Goal: Information Seeking & Learning: Learn about a topic

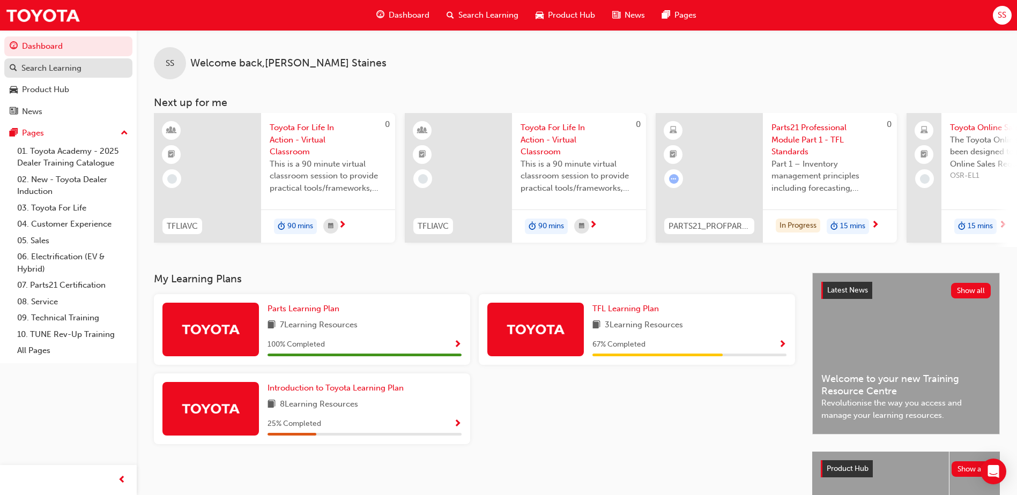
click at [47, 76] on link "Search Learning" at bounding box center [68, 68] width 128 height 20
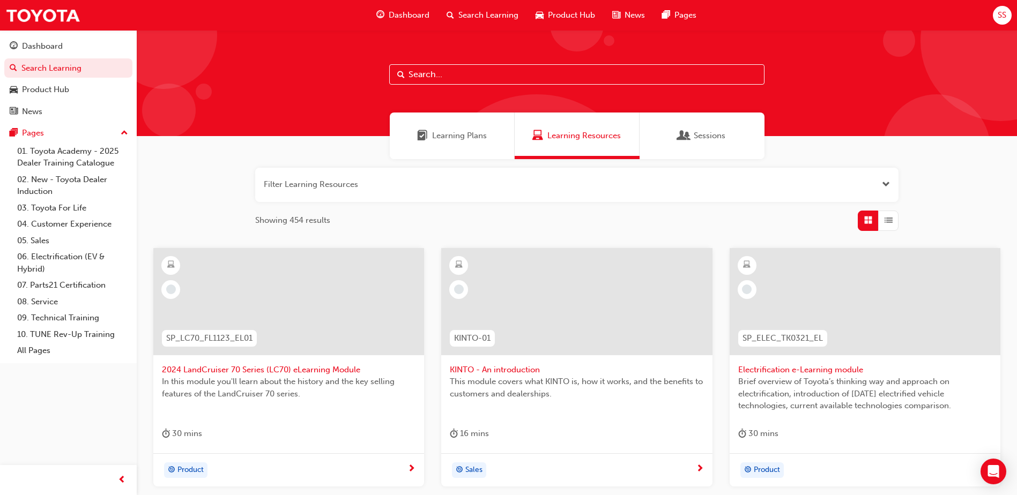
click at [888, 226] on span "List" at bounding box center [889, 220] width 8 height 12
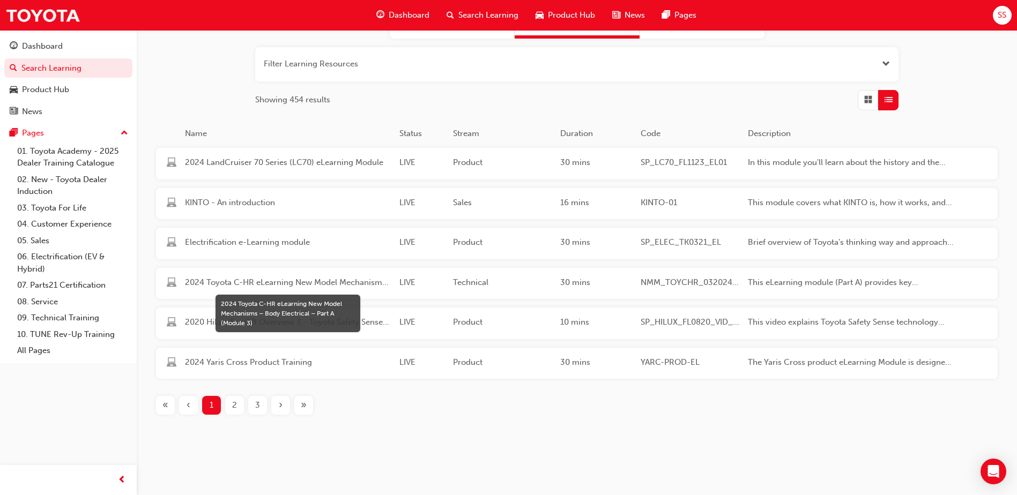
scroll to position [127, 0]
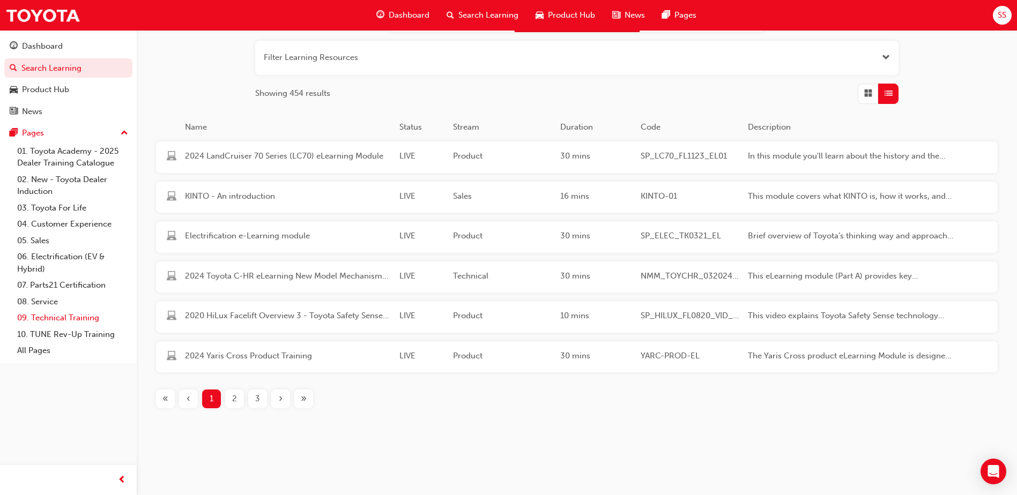
click at [45, 322] on link "09. Technical Training" at bounding box center [73, 318] width 120 height 17
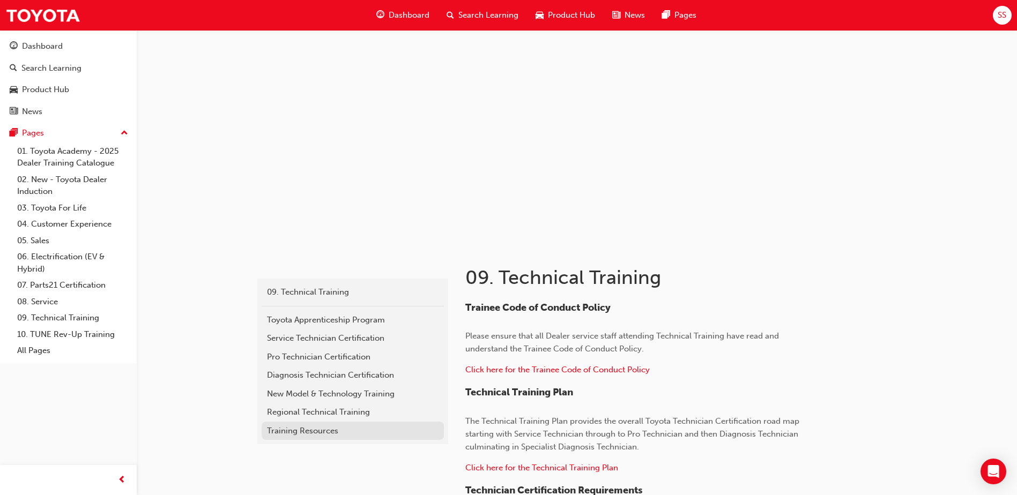
click at [269, 425] on div "Training Resources" at bounding box center [353, 431] width 172 height 12
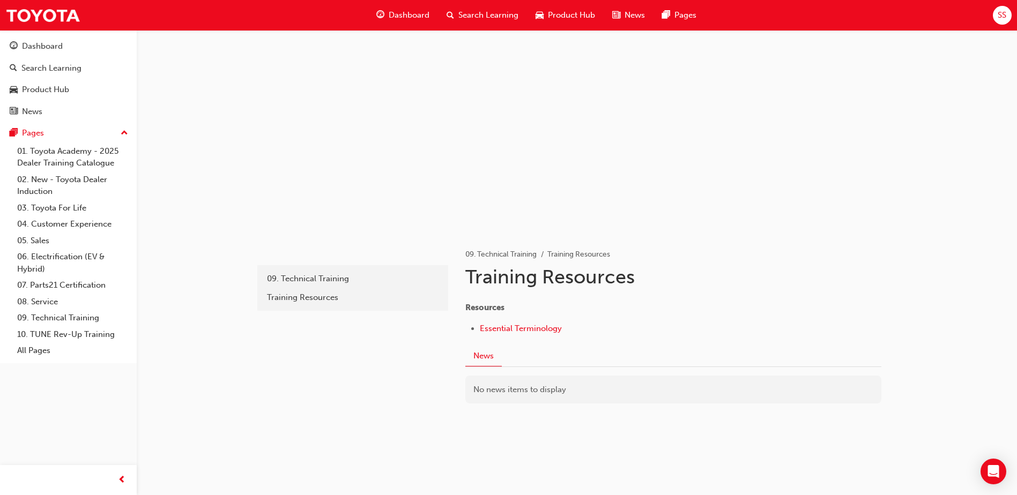
scroll to position [17, 0]
click at [542, 325] on span "Essential Terminology" at bounding box center [521, 325] width 82 height 10
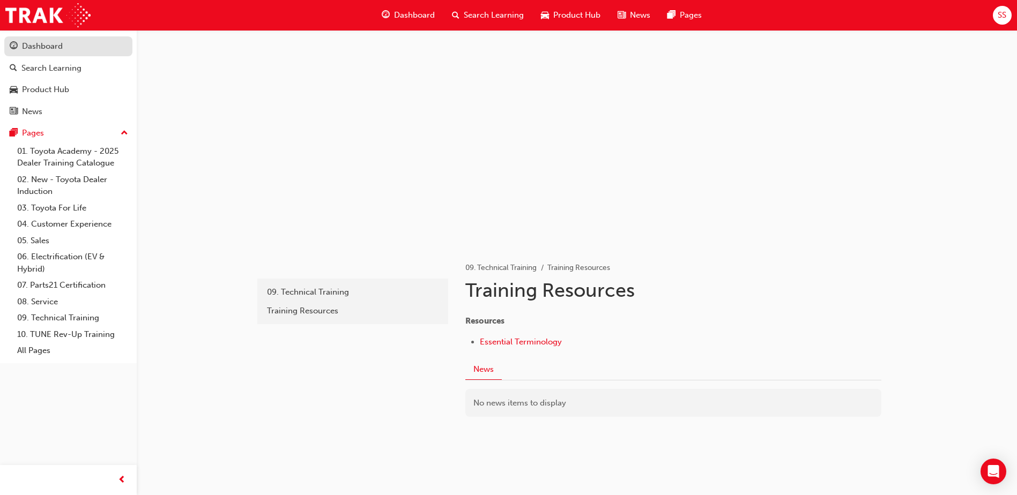
click at [54, 49] on div "Dashboard" at bounding box center [42, 46] width 41 height 12
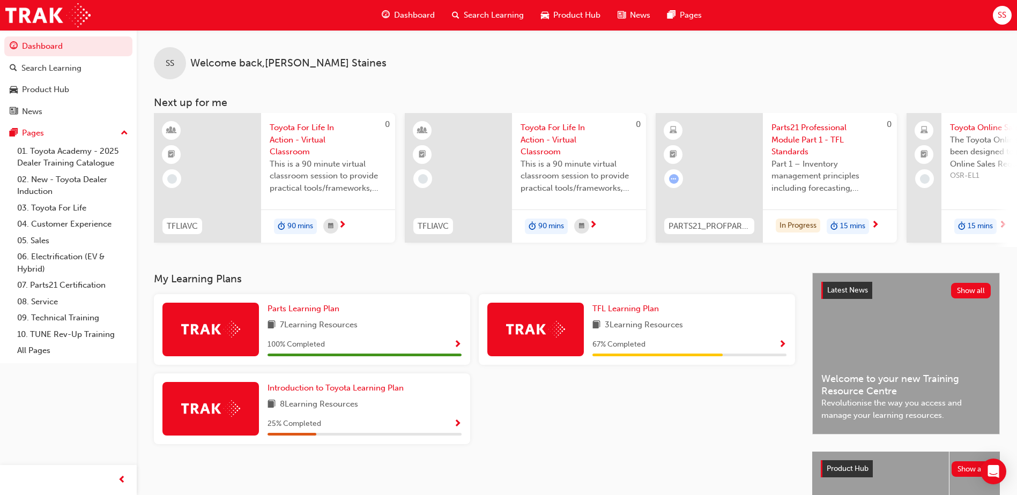
click at [801, 131] on span "Parts21 Professional Module Part 1 - TFL Standards" at bounding box center [830, 140] width 117 height 36
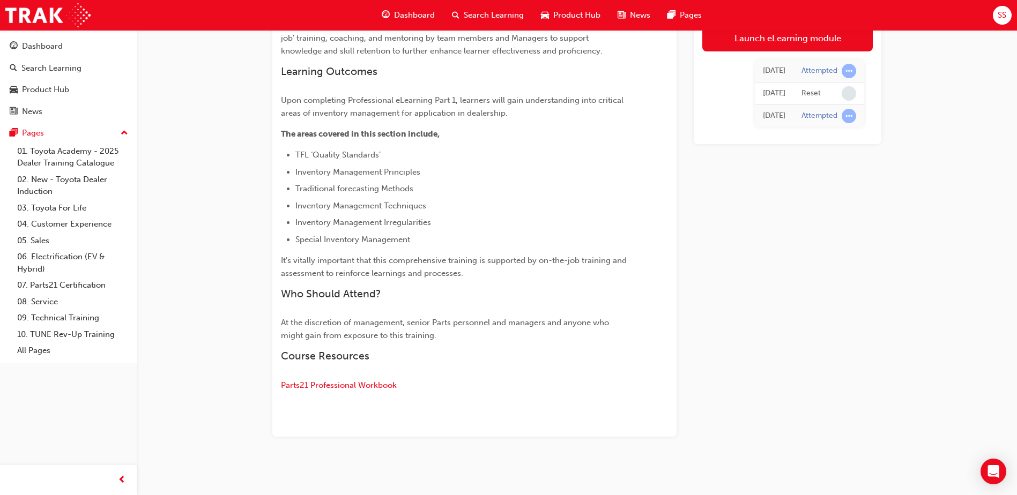
scroll to position [429, 0]
click at [366, 382] on span "Parts21 Professional Workbook" at bounding box center [339, 383] width 116 height 10
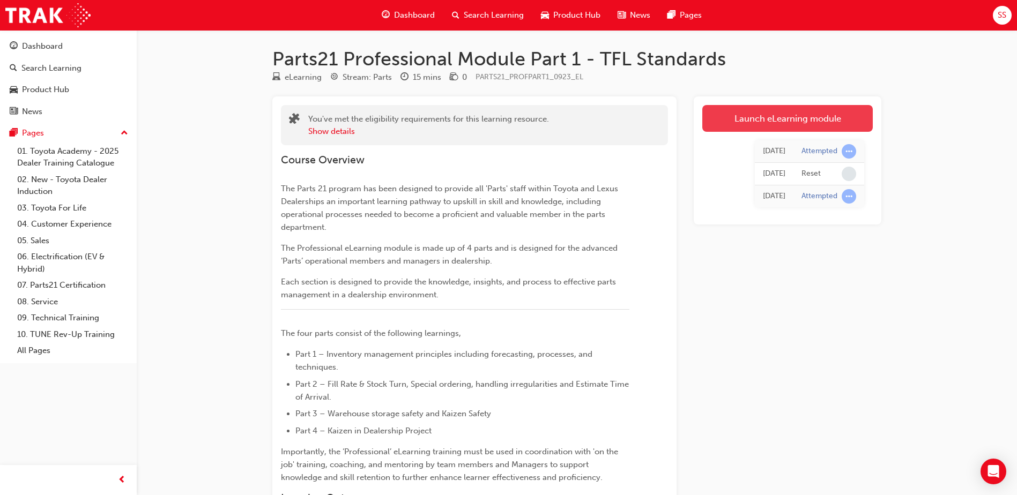
click at [794, 112] on link "Launch eLearning module" at bounding box center [787, 118] width 171 height 27
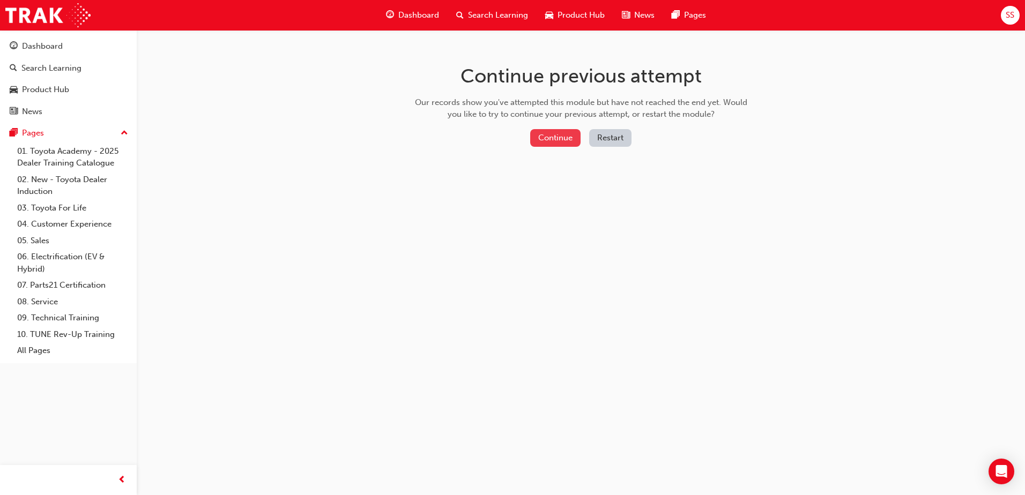
click at [545, 135] on button "Continue" at bounding box center [555, 138] width 50 height 18
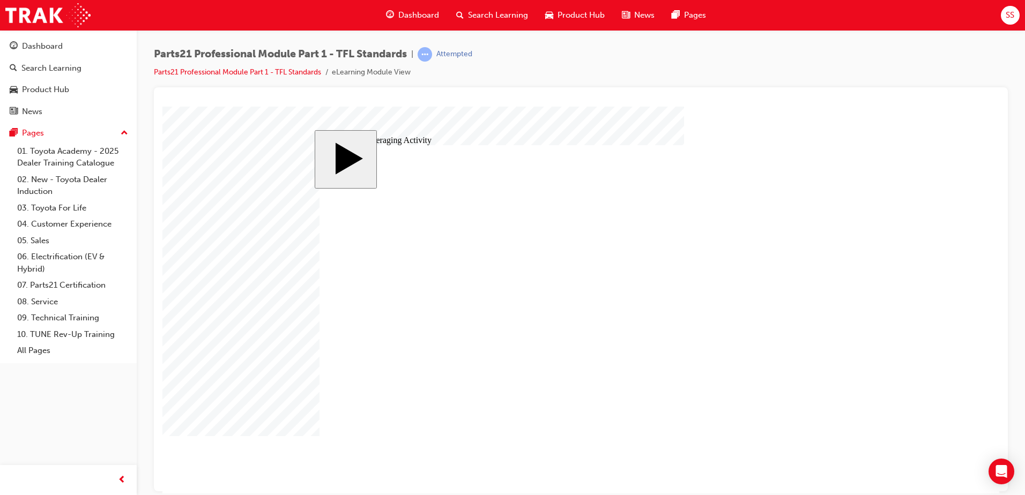
type input "30"
type input "6"
type input "30"
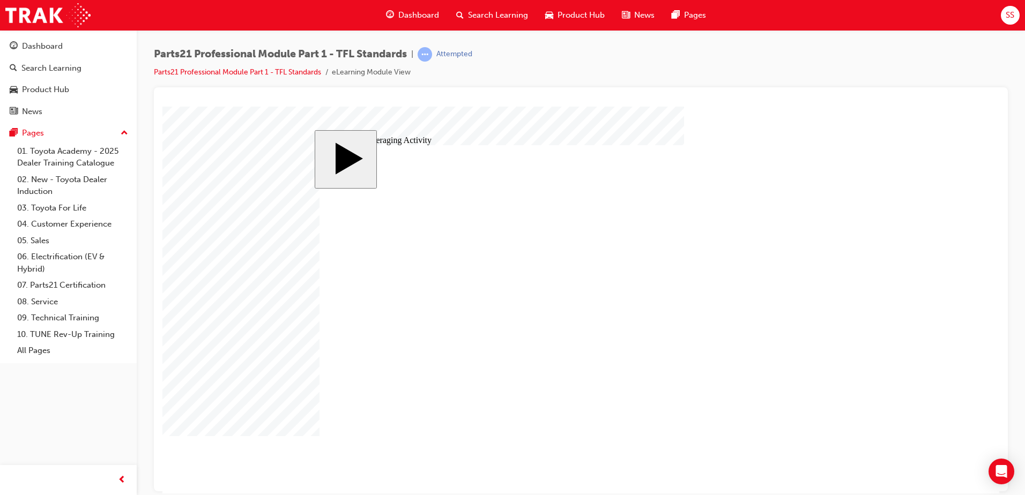
type input "30"
type input "6"
type input "30"
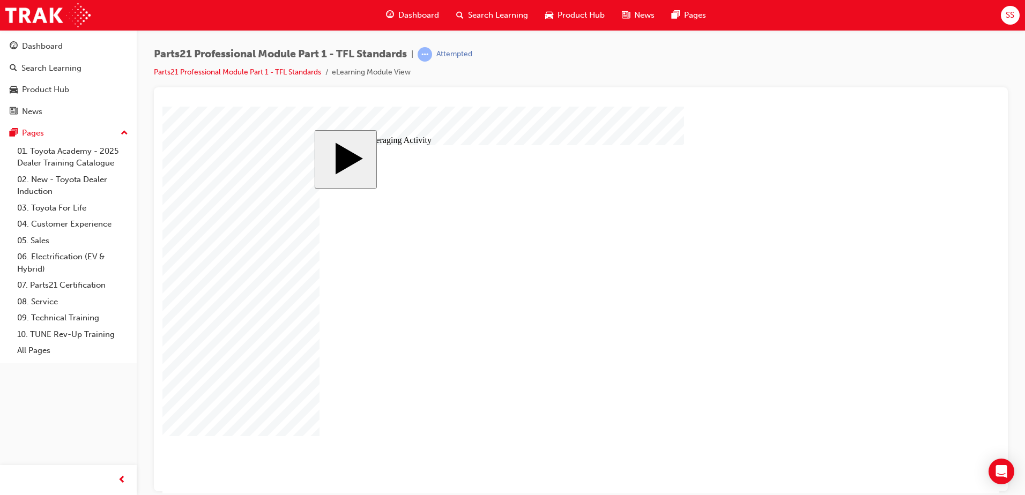
type input "6"
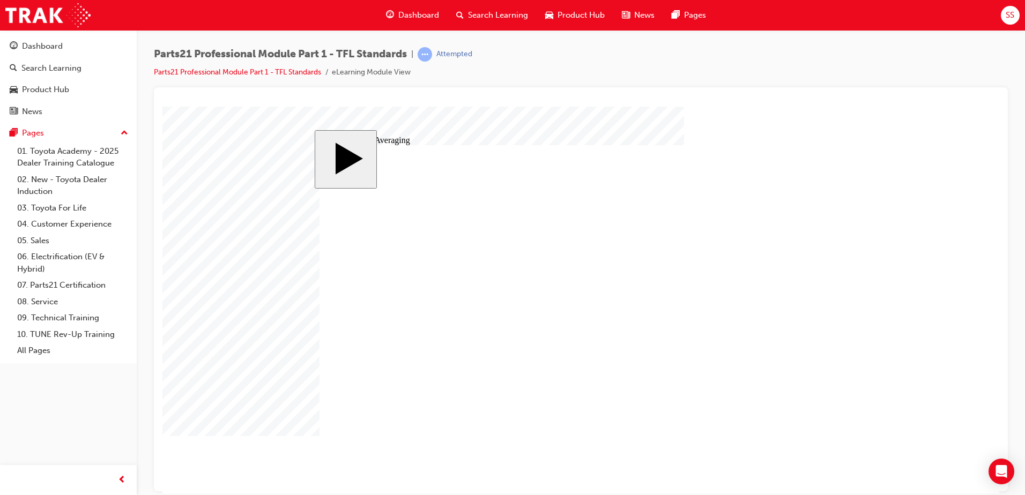
drag, startPoint x: 592, startPoint y: 262, endPoint x: 687, endPoint y: 261, distance: 95.5
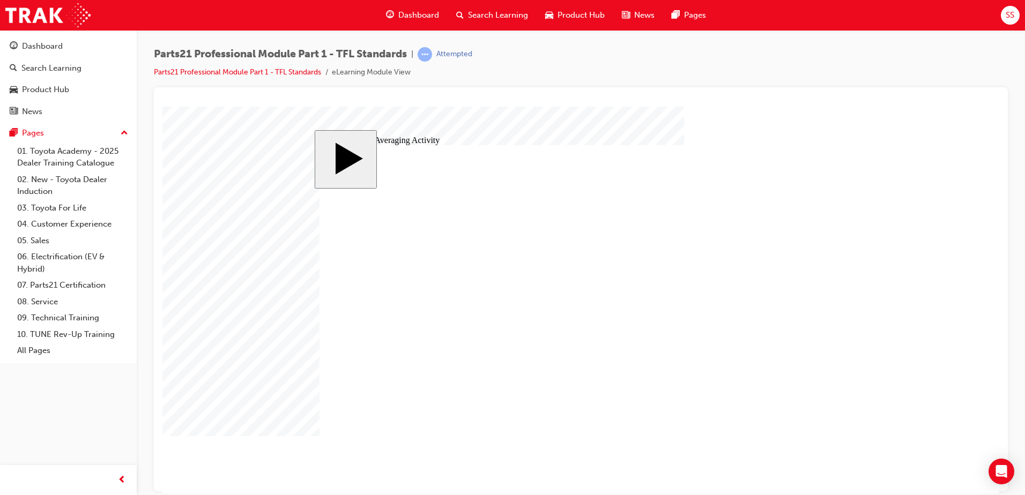
drag, startPoint x: 767, startPoint y: 257, endPoint x: 464, endPoint y: 344, distance: 315.0
drag, startPoint x: 766, startPoint y: 281, endPoint x: 624, endPoint y: 340, distance: 153.8
drag, startPoint x: 769, startPoint y: 305, endPoint x: 801, endPoint y: 345, distance: 50.8
drag, startPoint x: 684, startPoint y: 261, endPoint x: 613, endPoint y: 261, distance: 70.2
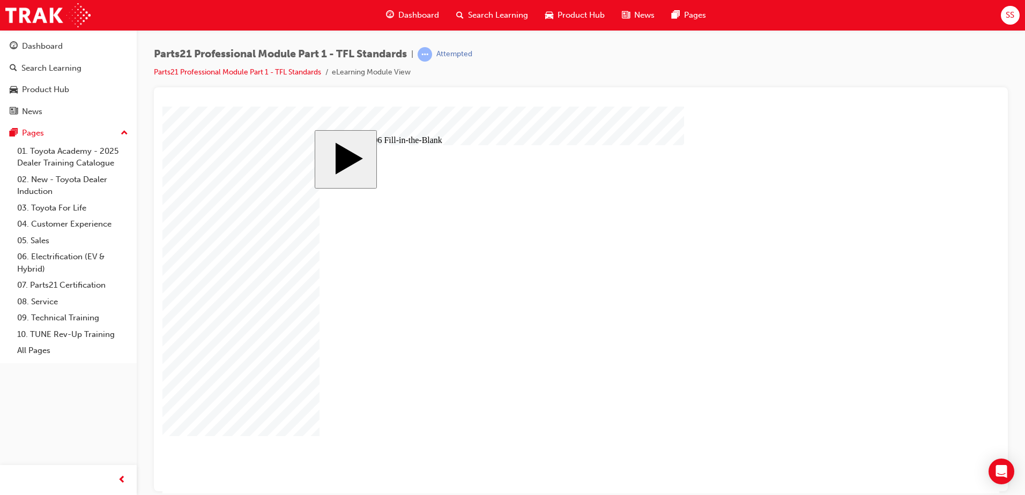
type input "9"
type input "17"
type input "18"
type input "14"
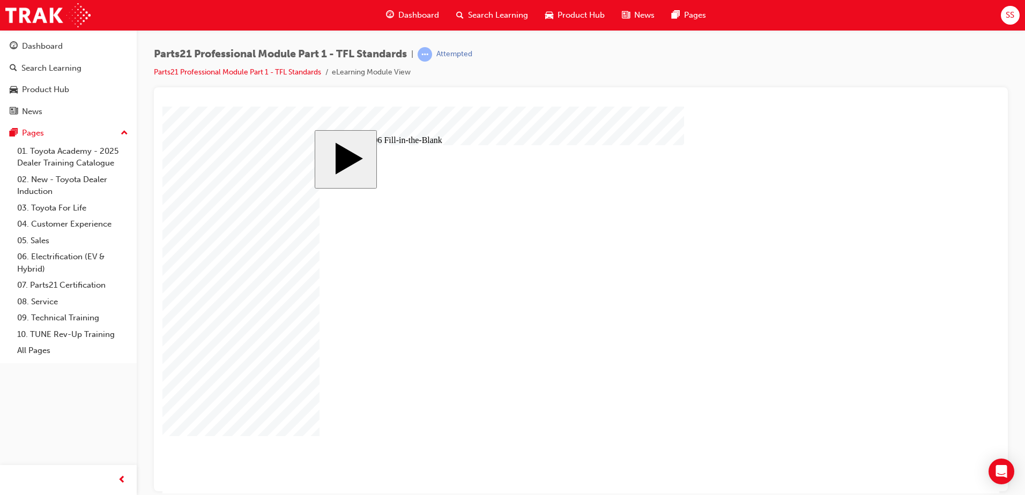
type input "12"
type input "13"
type input "83"
type input "6"
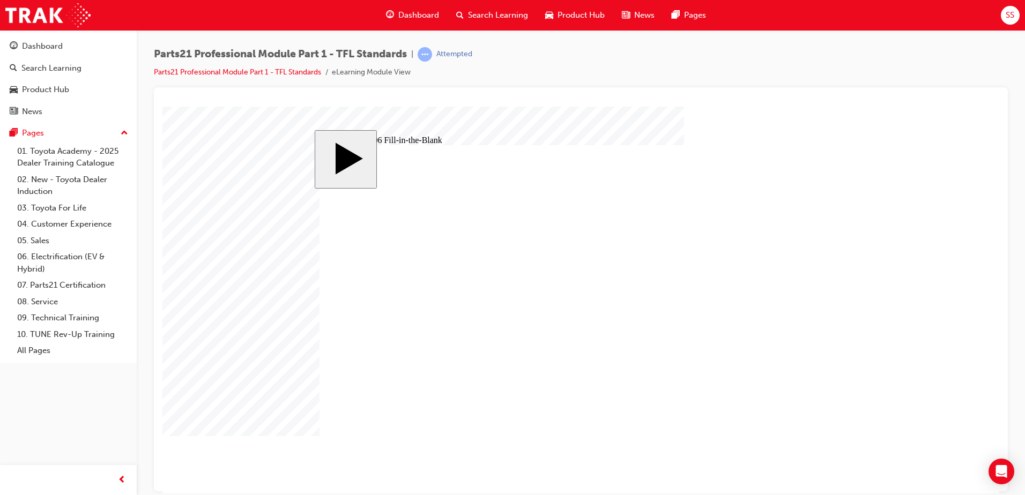
type input "13.83"
type input "83"
type input "9"
type input "17"
type input "18"
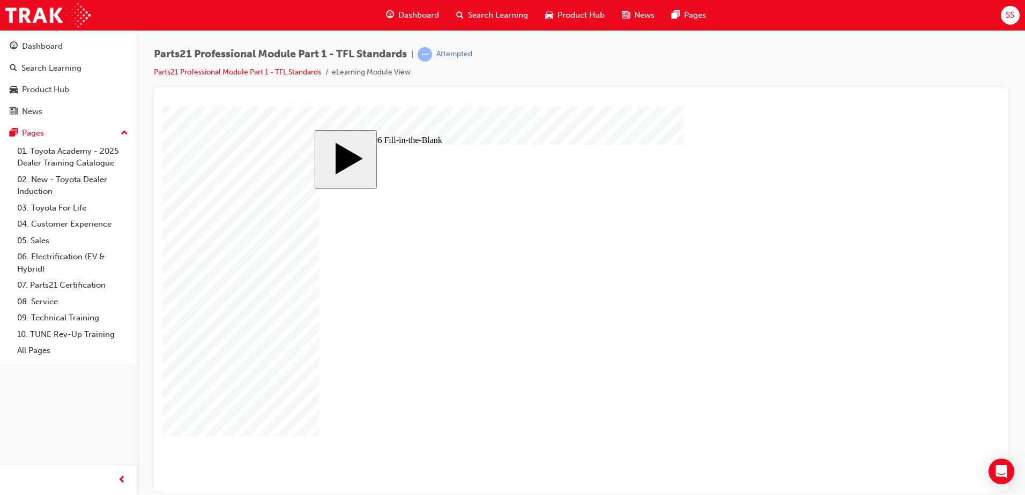
type input "14"
type input "12"
type input "13"
type input "83"
type input "6"
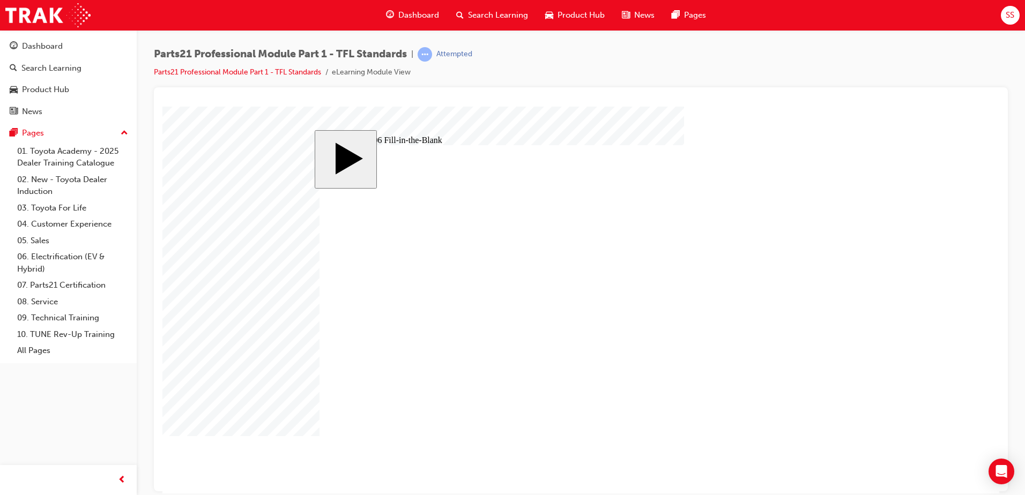
type input "13.83"
drag, startPoint x: 486, startPoint y: 386, endPoint x: 439, endPoint y: 391, distance: 47.5
type input "1"
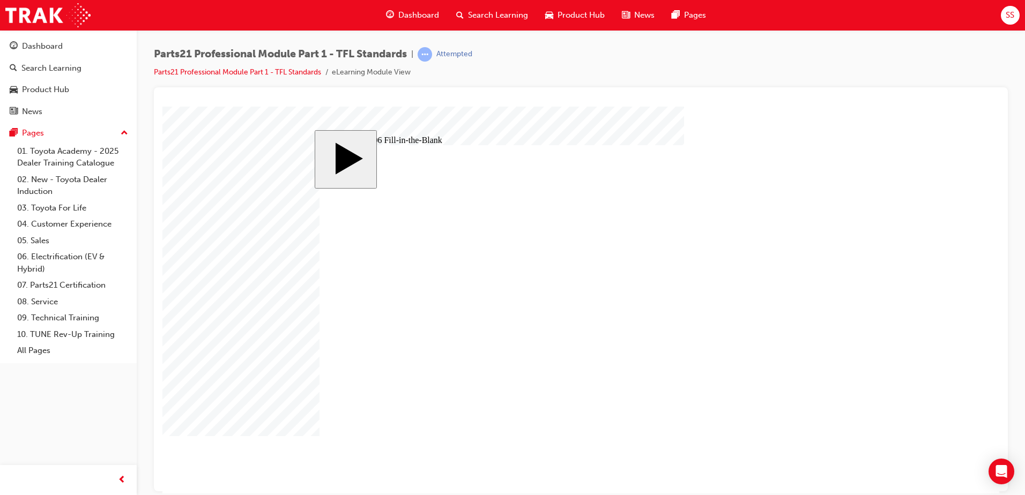
type input "14"
type input "9"
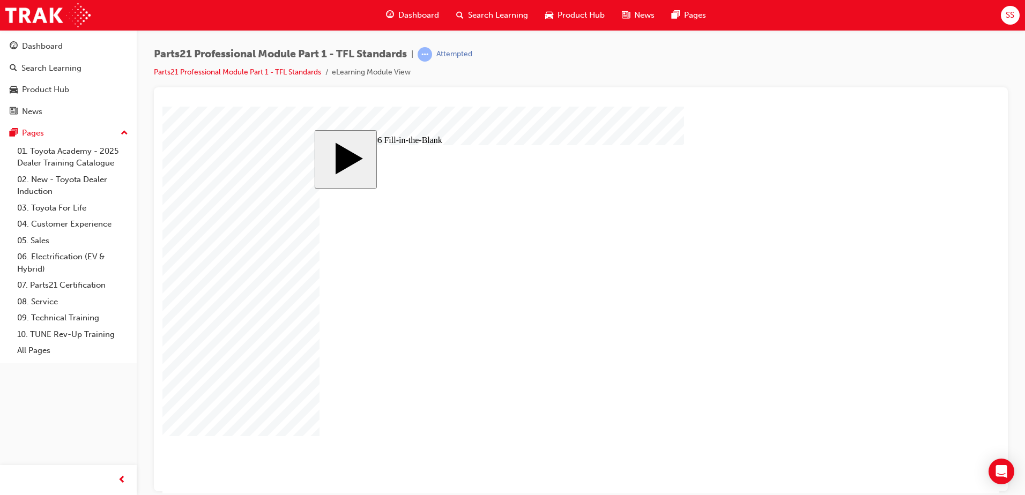
type input "17"
type input "18"
type input "14"
type input "12"
type input "13"
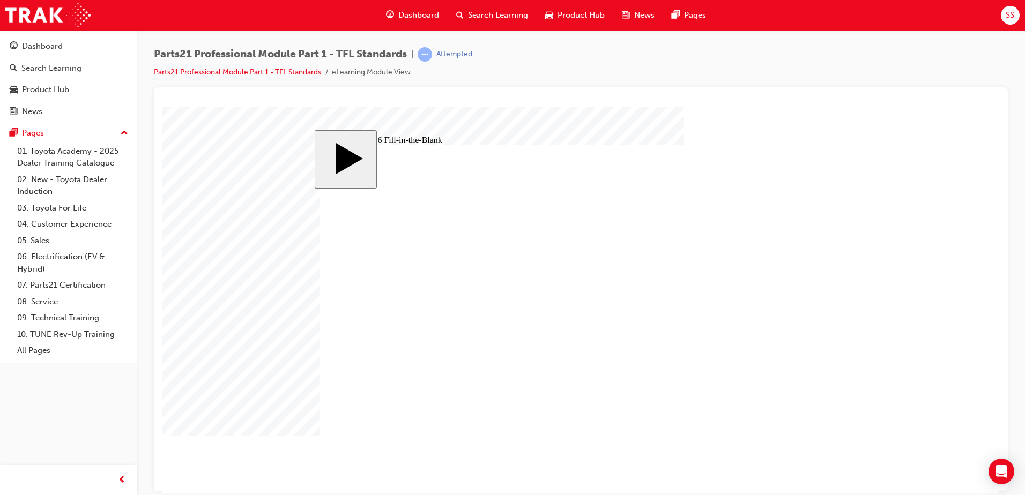
type input "83"
type input "6"
type input "14"
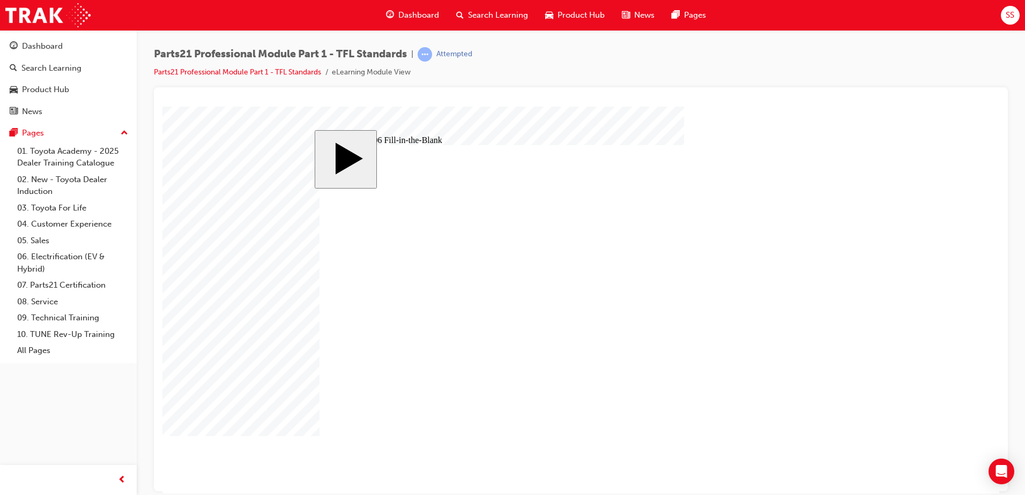
type input "9"
type input "17"
type input "18"
type input "14"
type input "12"
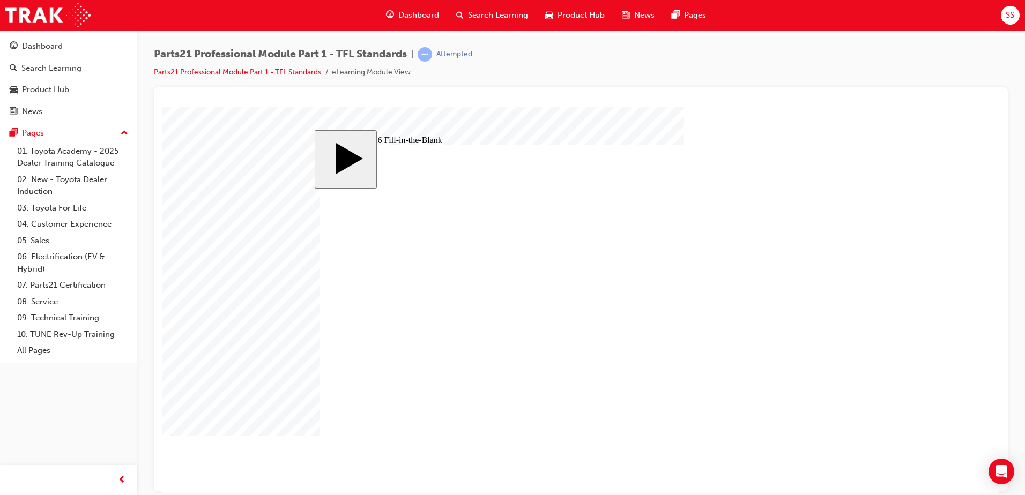
type input "13"
type input "83"
type input "6"
drag, startPoint x: 485, startPoint y: 387, endPoint x: 410, endPoint y: 401, distance: 76.4
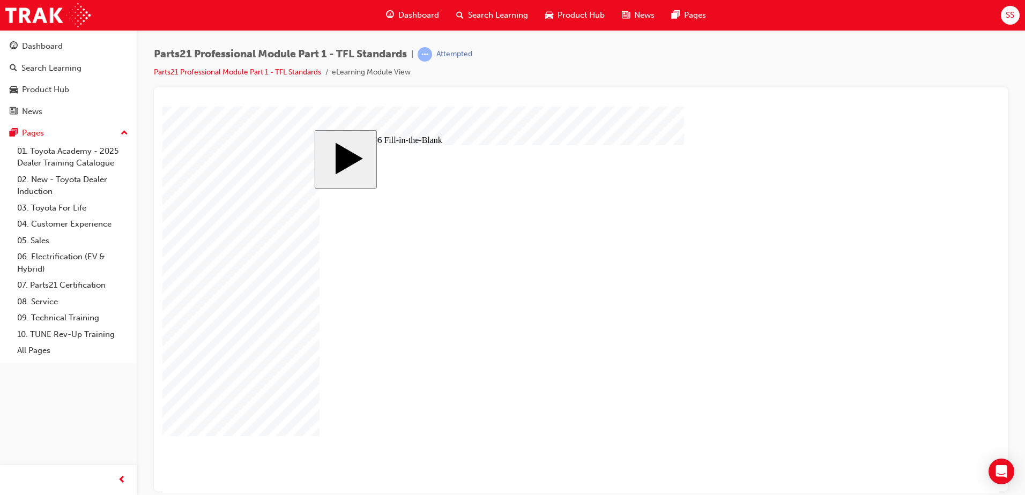
type input "1"
type input "13"
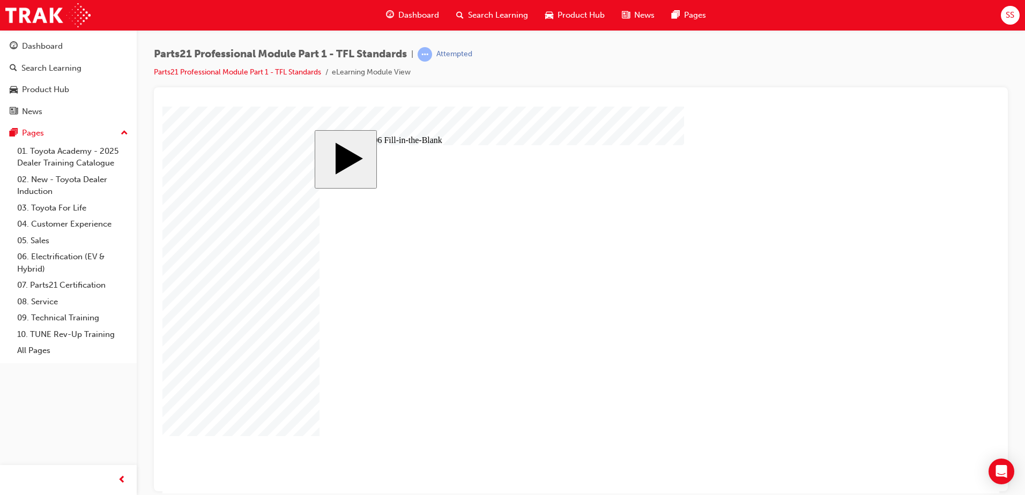
type input "13."
type input "13.8"
type input "13.83"
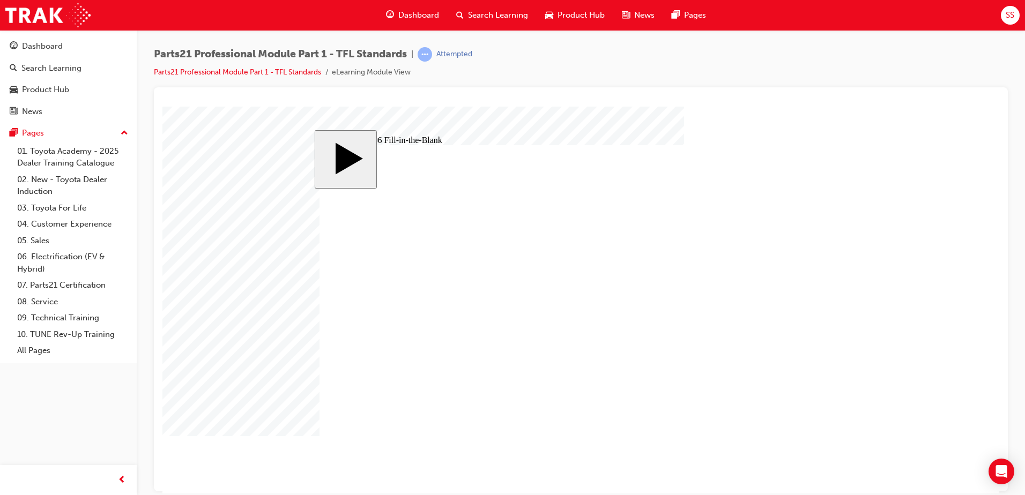
type input "13.83"
type input "9"
type input "17"
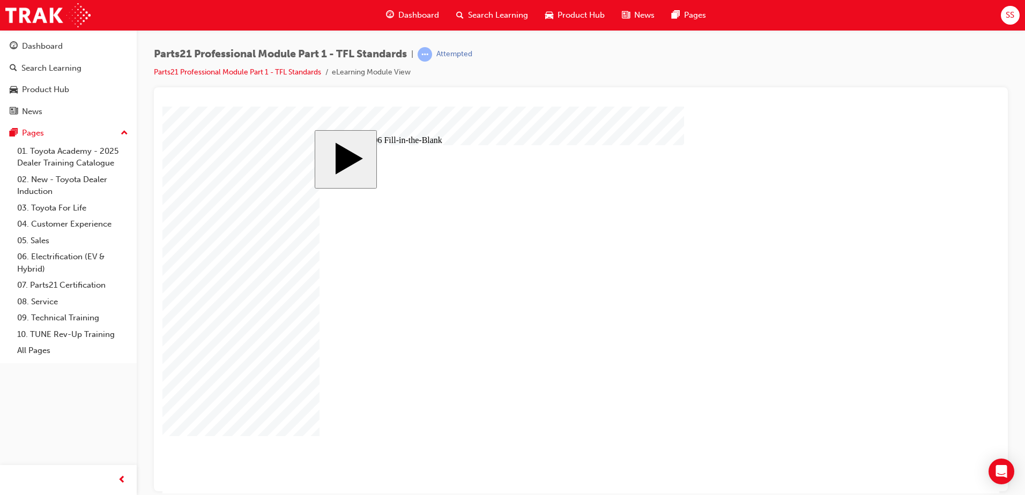
type input "18"
type input "14"
type input "12"
type input "13"
type input "83"
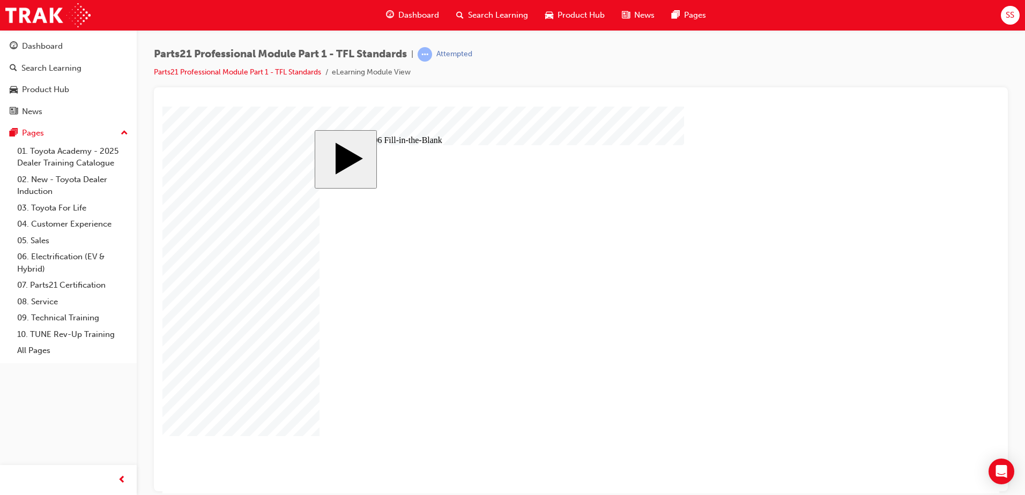
type input "83"
type input "6"
type input "13.83"
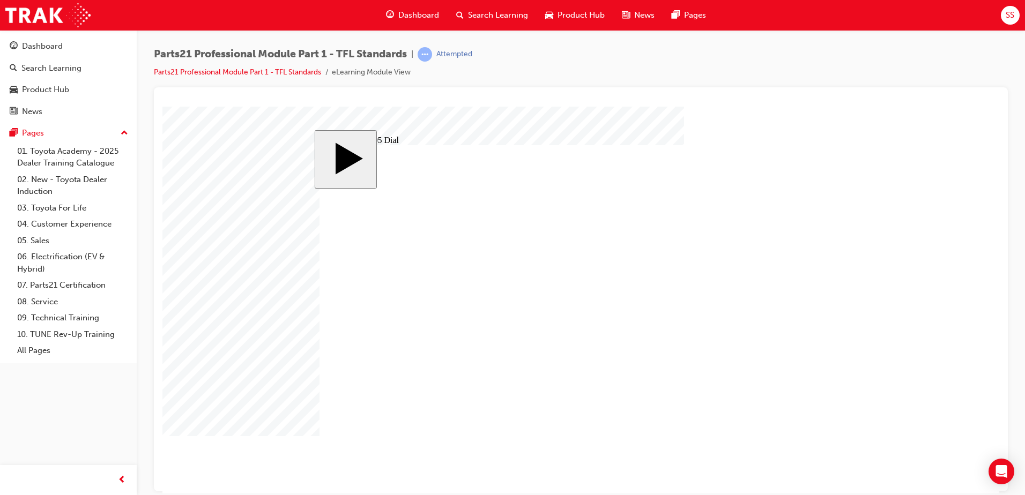
type input "14"
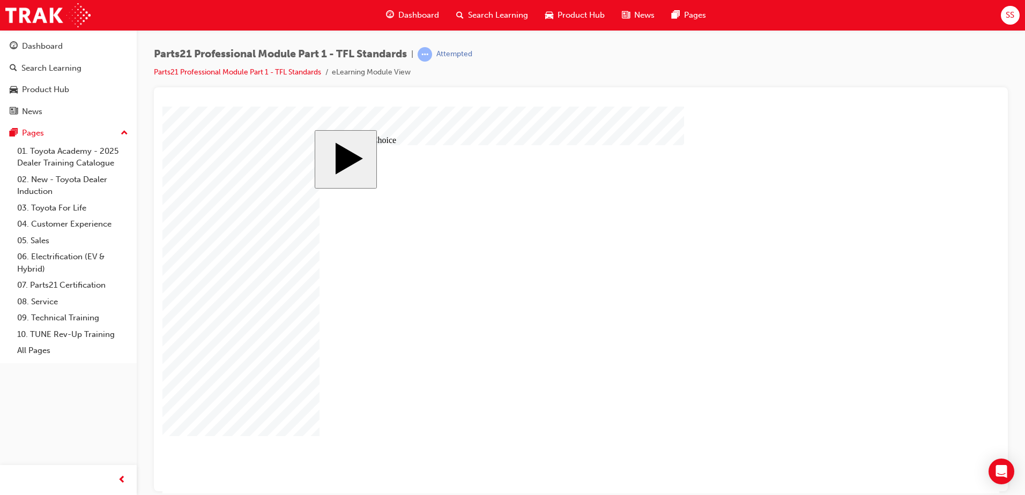
radio input "true"
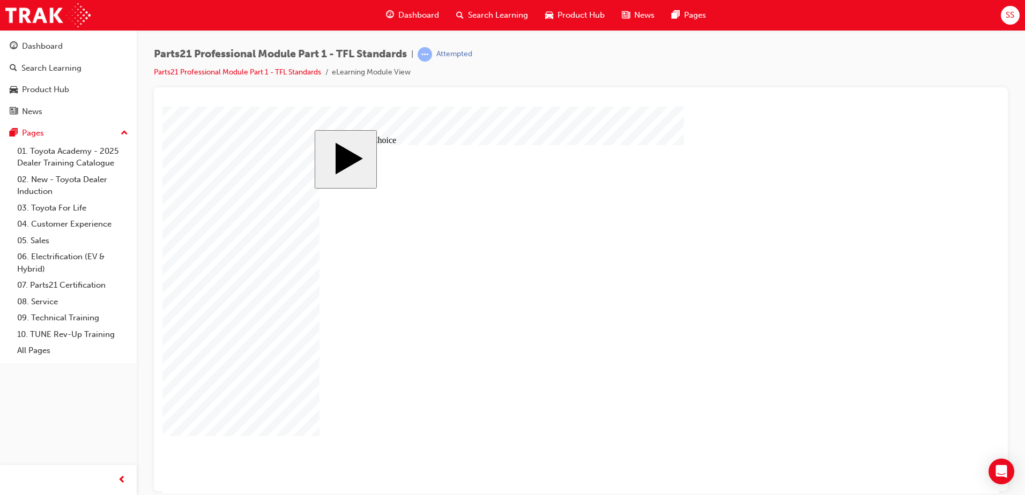
radio input "true"
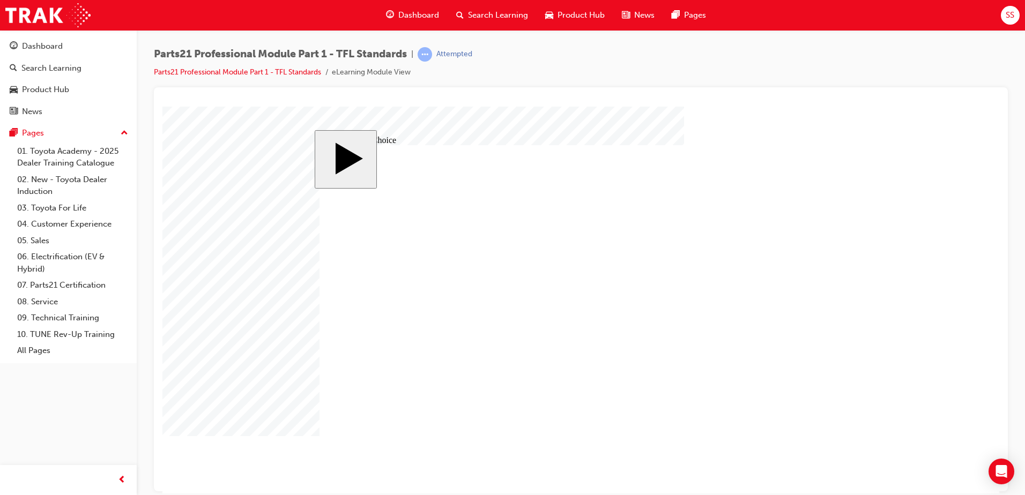
radio input "false"
radio input "true"
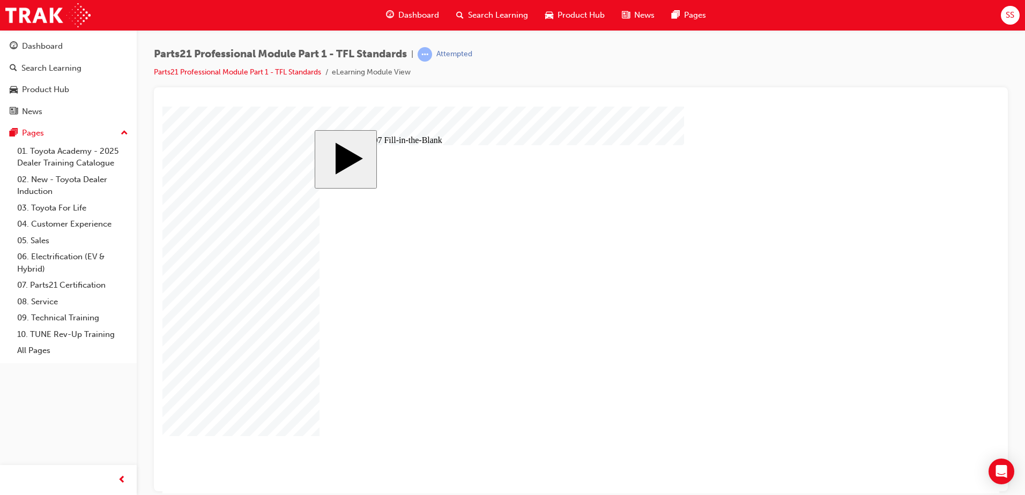
type input "8"
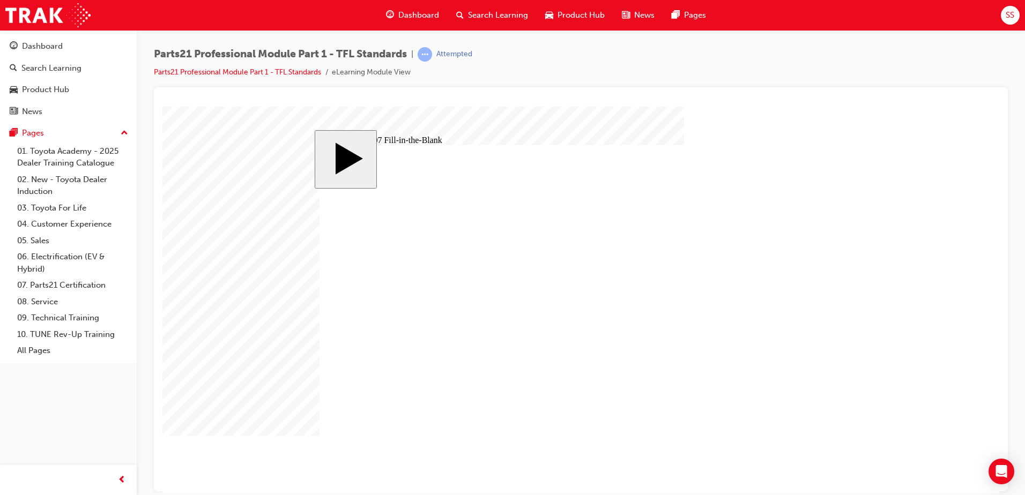
type input "6"
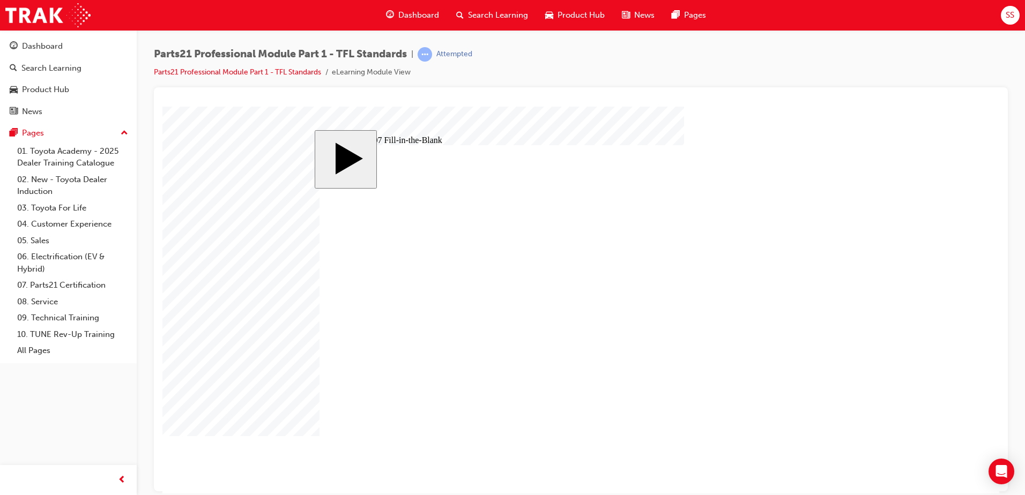
type input "8"
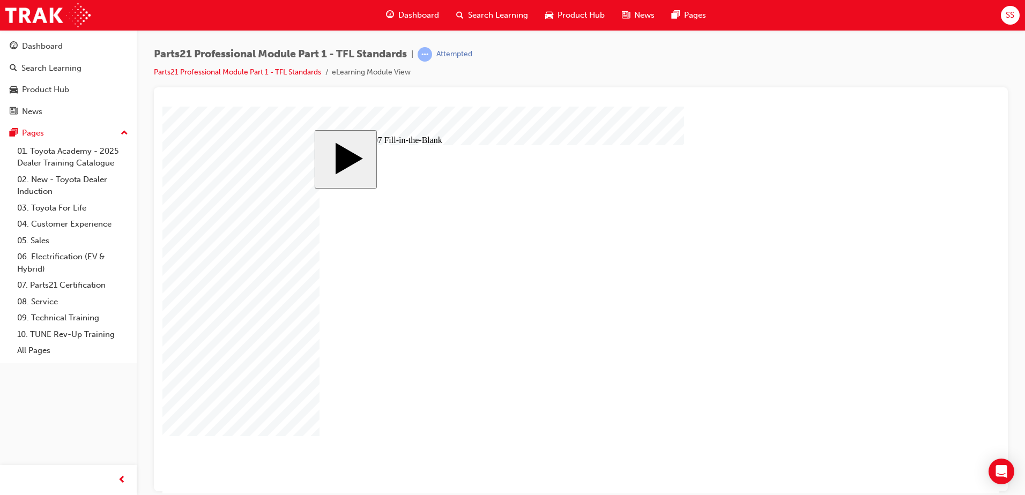
type input "8"
drag, startPoint x: 498, startPoint y: 367, endPoint x: 473, endPoint y: 367, distance: 25.2
drag, startPoint x: 371, startPoint y: 370, endPoint x: 312, endPoint y: 380, distance: 59.8
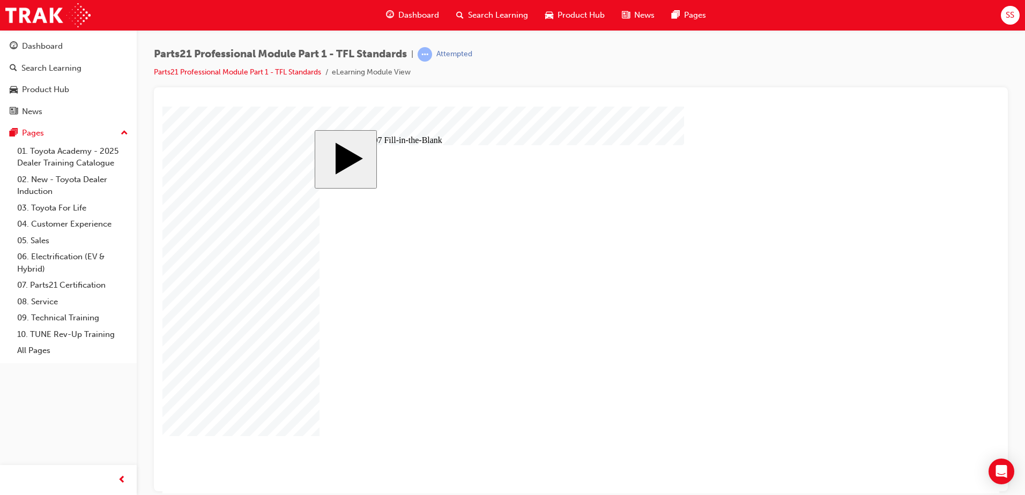
type input "8"
drag, startPoint x: 420, startPoint y: 372, endPoint x: 397, endPoint y: 373, distance: 23.6
drag, startPoint x: 508, startPoint y: 367, endPoint x: 480, endPoint y: 370, distance: 27.5
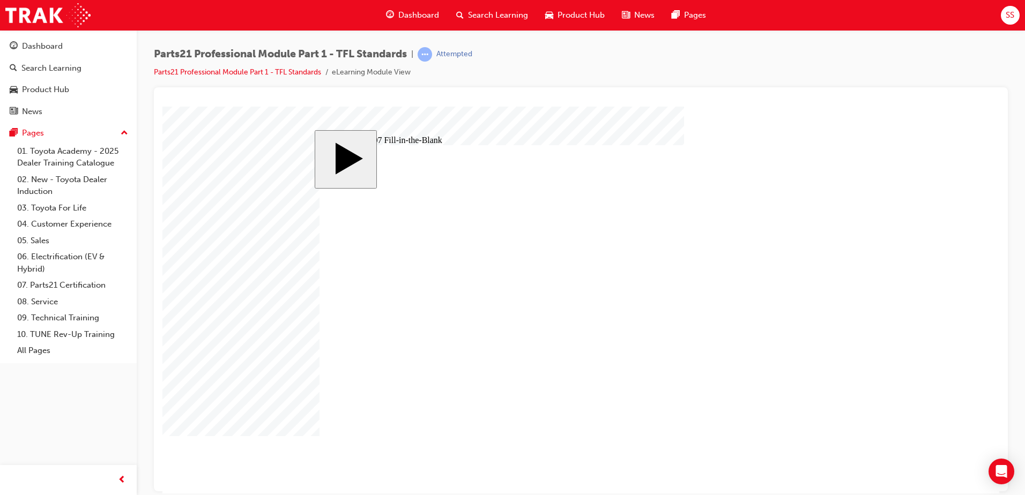
type input "9"
type input "93"
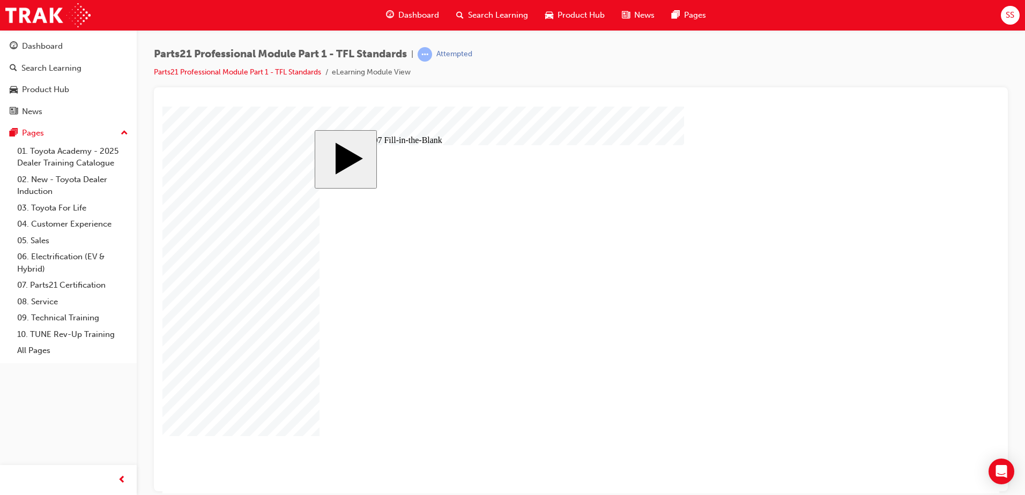
type input "931"
type input "93"
type input "9"
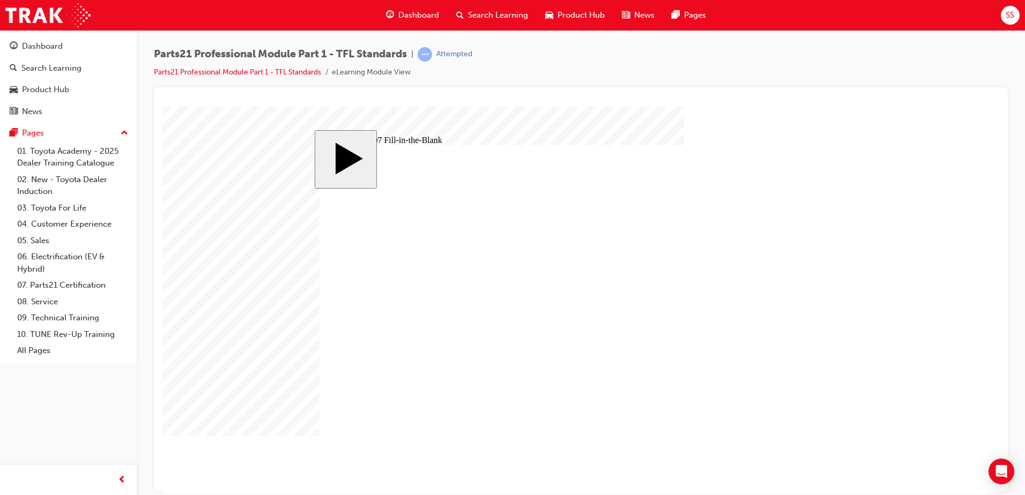
type input "9"
drag, startPoint x: 551, startPoint y: 367, endPoint x: 503, endPoint y: 369, distance: 47.8
type input "."
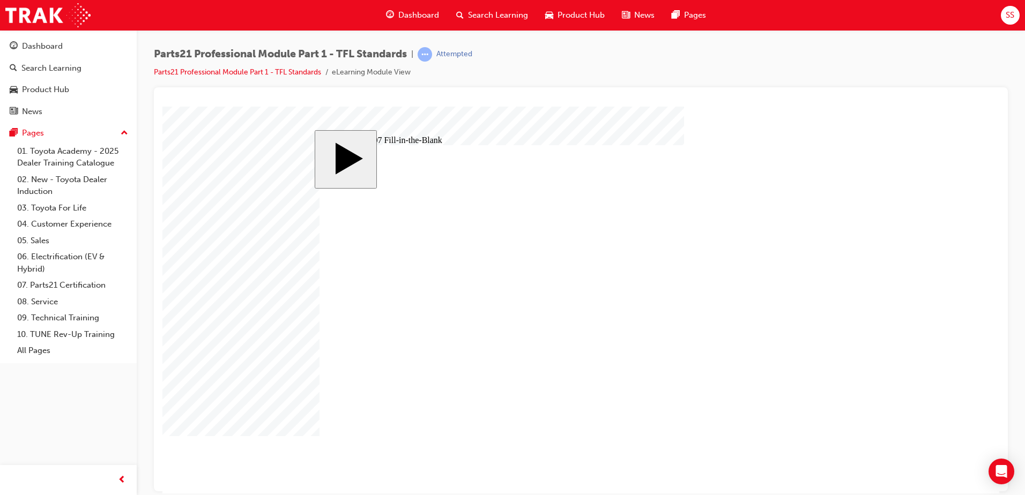
type input "."
type input ".0"
type input "."
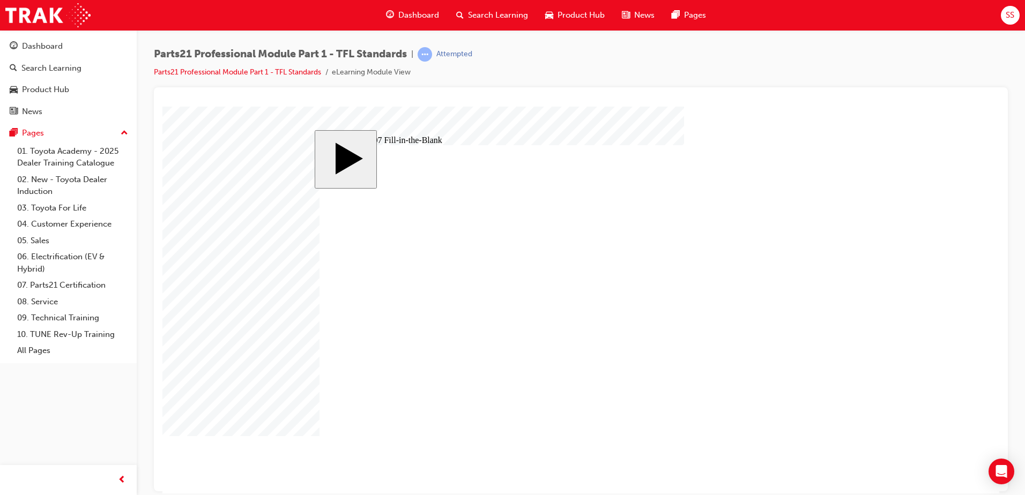
type input "3"
type input "31"
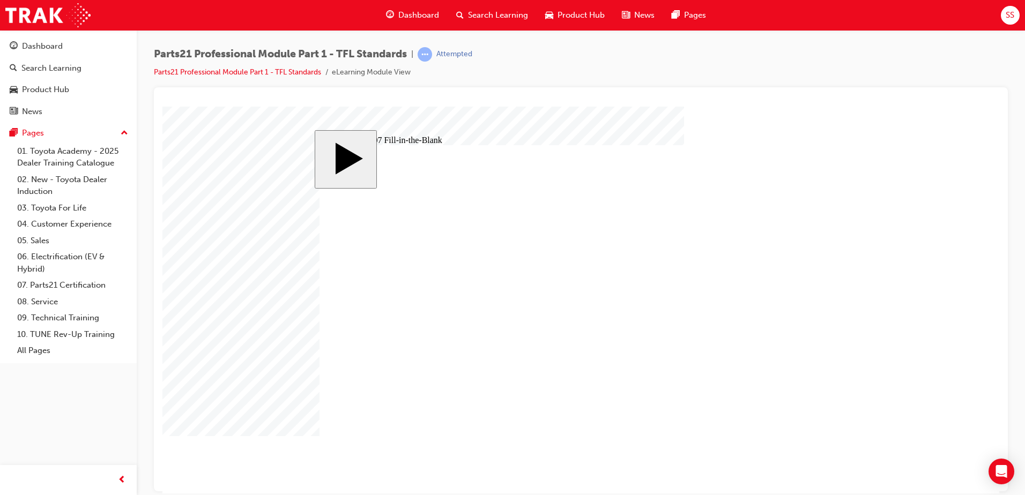
drag, startPoint x: 384, startPoint y: 396, endPoint x: 339, endPoint y: 401, distance: 44.8
type input "3"
type input "31"
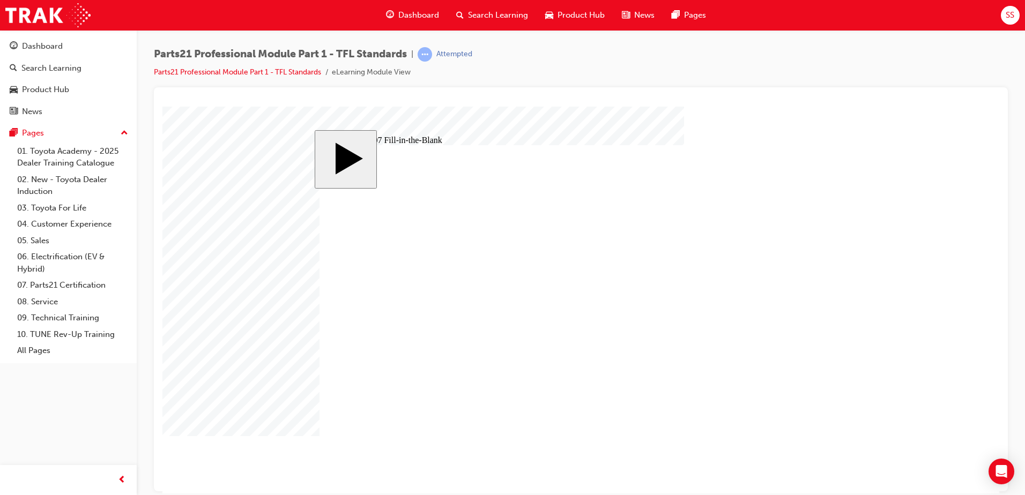
type input "31"
drag, startPoint x: 429, startPoint y: 400, endPoint x: 408, endPoint y: 396, distance: 22.4
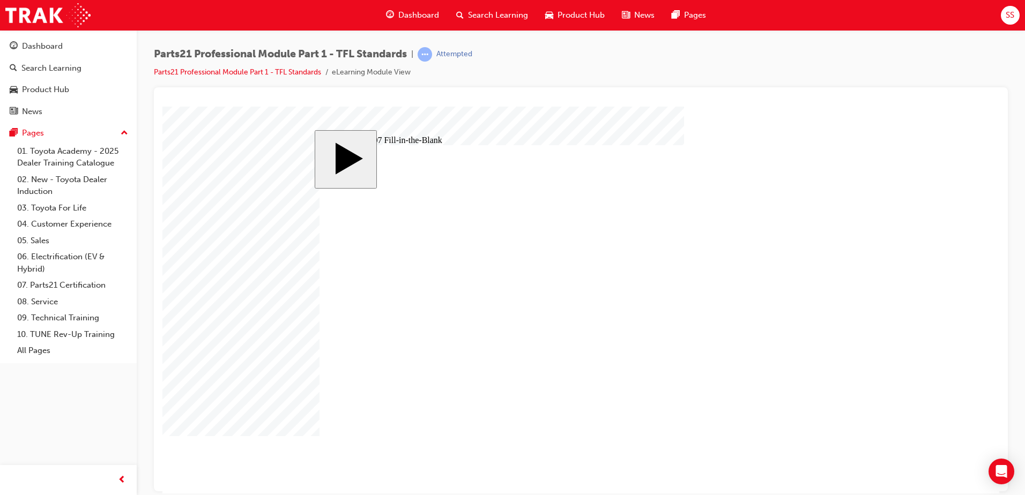
drag, startPoint x: 434, startPoint y: 401, endPoint x: 414, endPoint y: 399, distance: 19.4
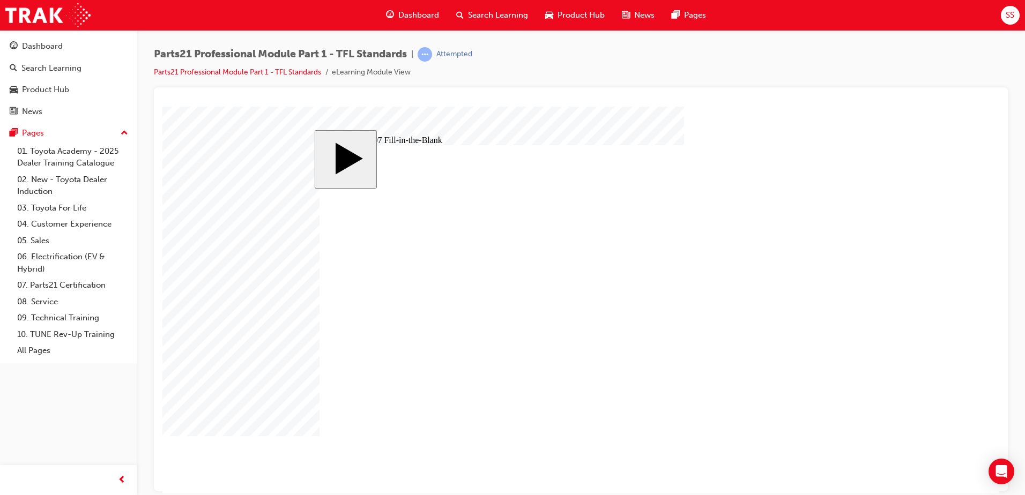
type input "4"
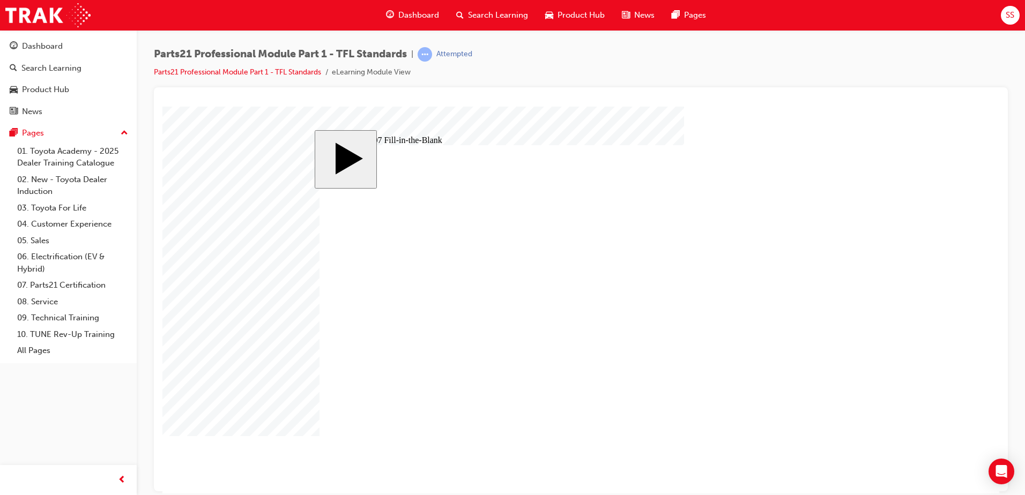
type input "7"
type input "7."
type input "7.7"
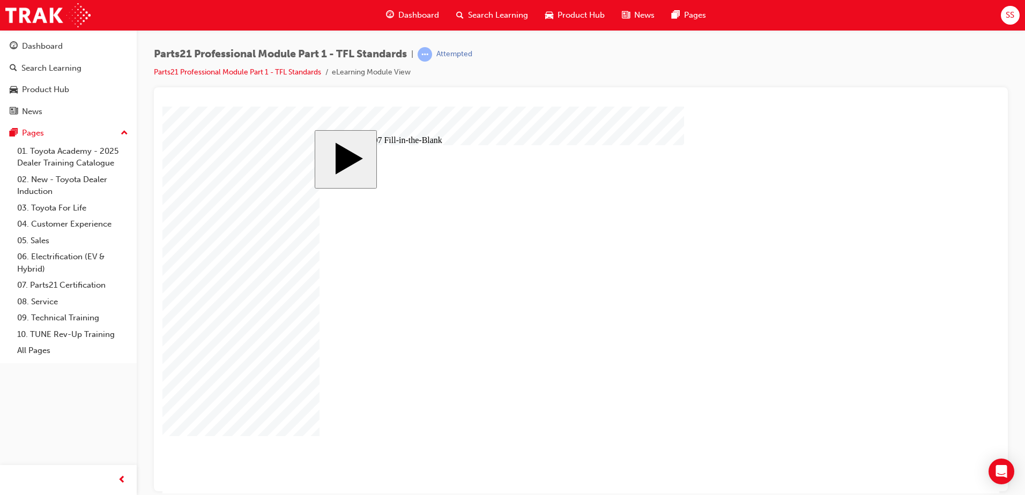
type input "7.7"
type input "7.75"
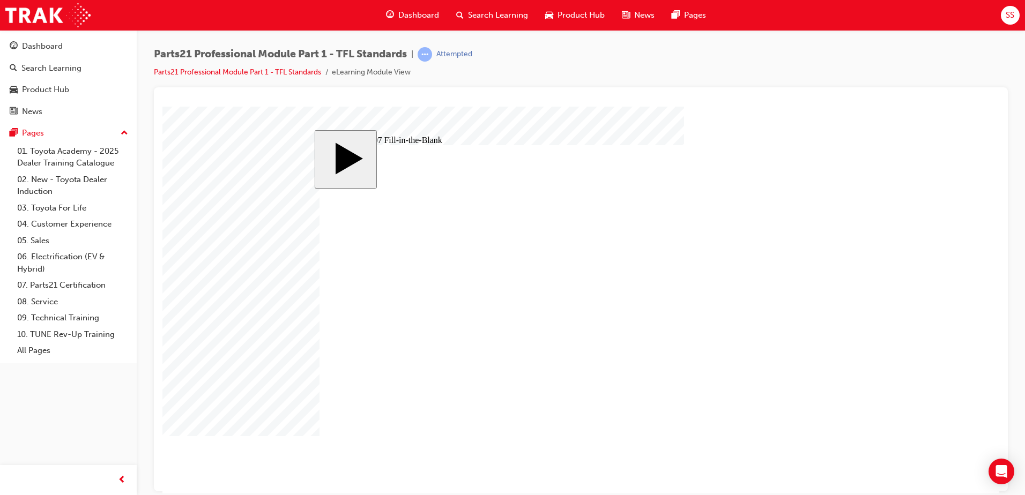
type input "8"
type input "6"
type input "8"
type input "9"
type input "31"
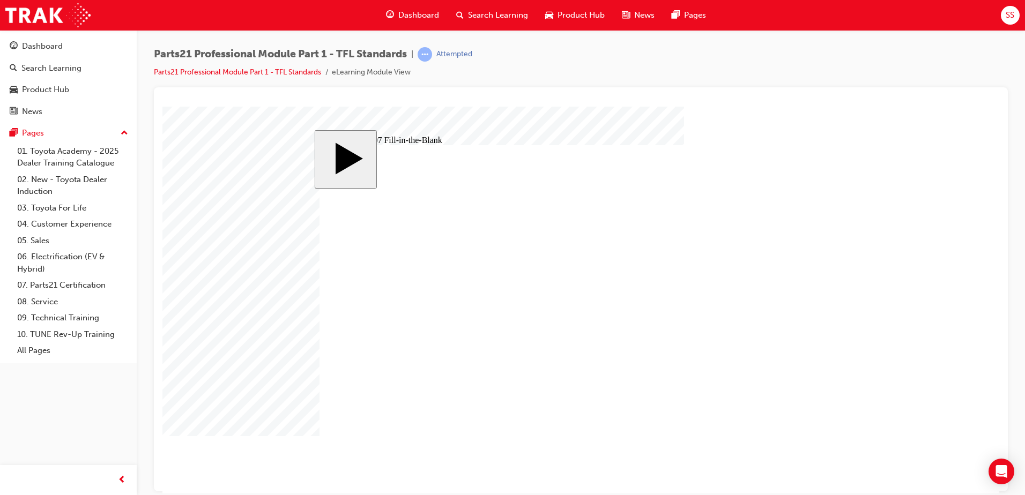
type input "31"
type input "4"
type input "7.75"
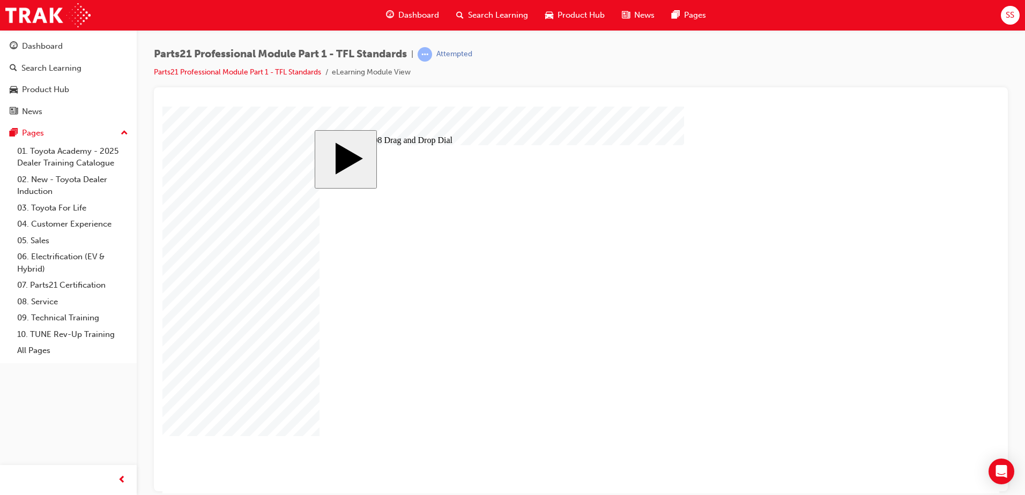
drag, startPoint x: 419, startPoint y: 376, endPoint x: 785, endPoint y: 296, distance: 375.0
drag, startPoint x: 669, startPoint y: 362, endPoint x: 767, endPoint y: 307, distance: 113.1
drag, startPoint x: 479, startPoint y: 375, endPoint x: 745, endPoint y: 350, distance: 267.1
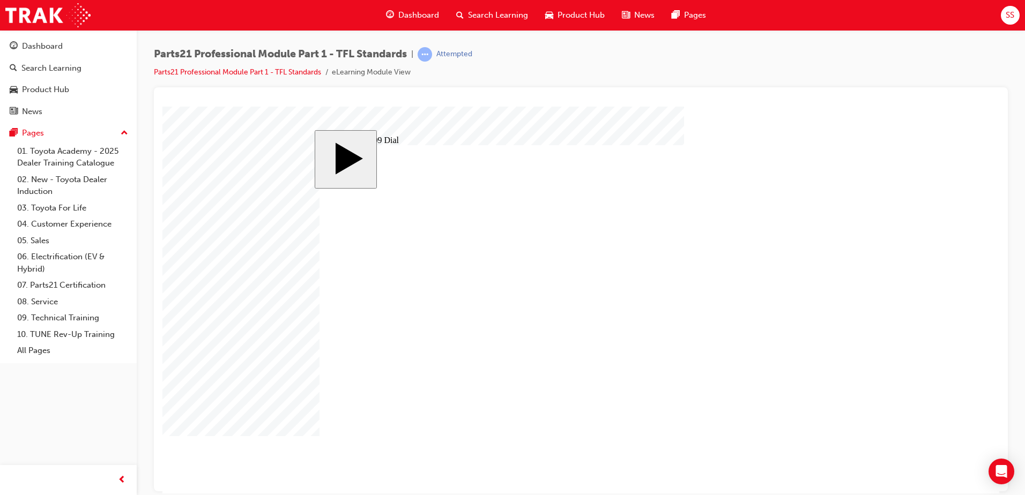
type input "6"
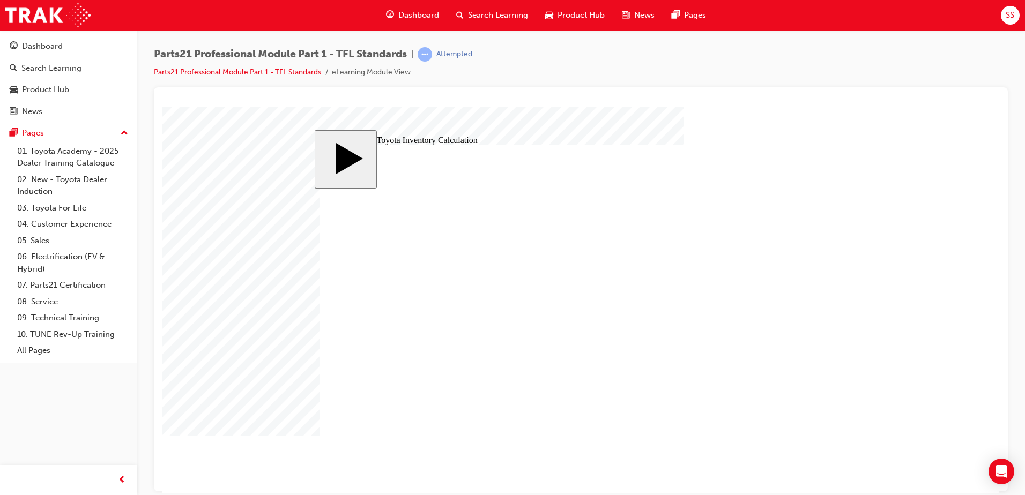
checkbox input "true"
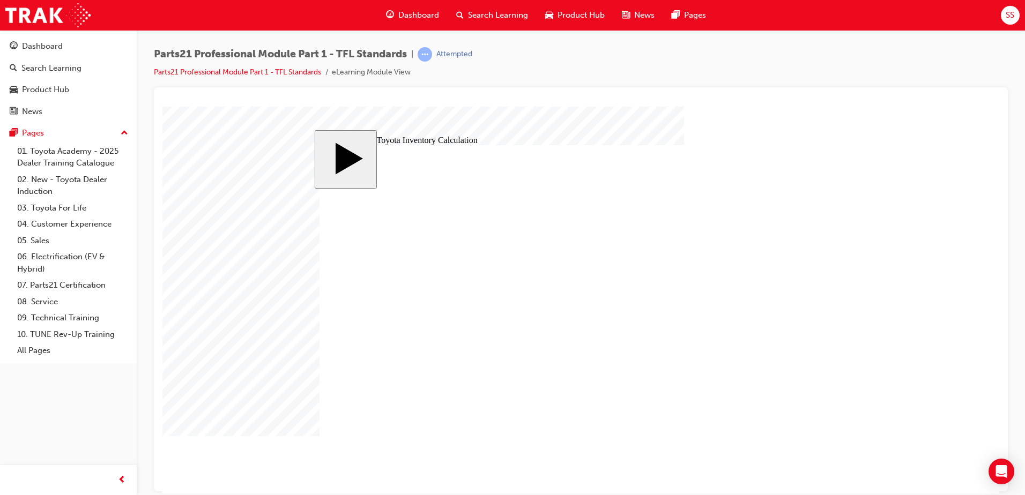
checkbox input "true"
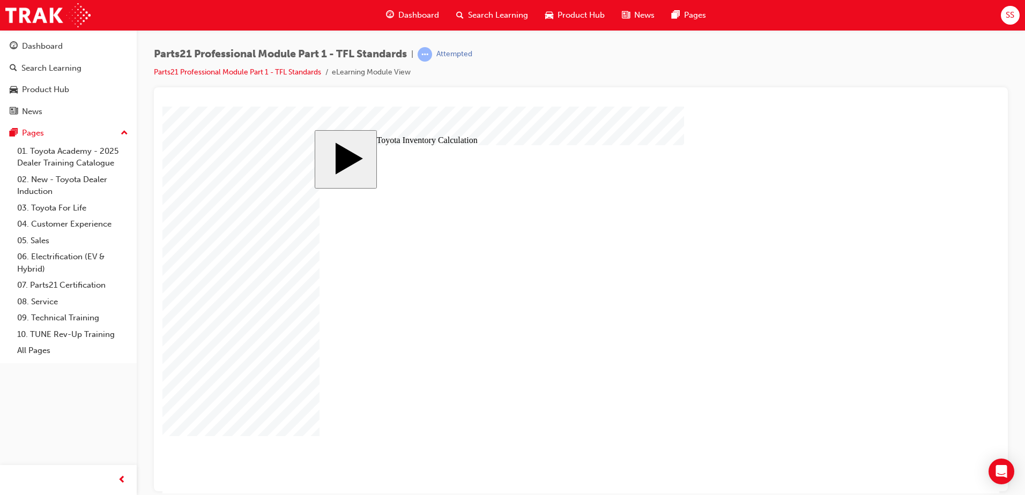
checkbox input "true"
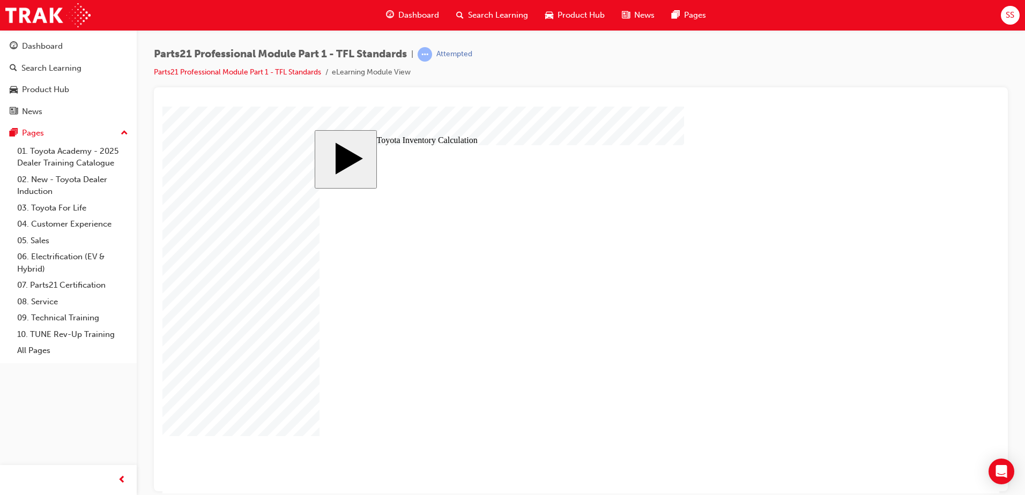
checkbox input "true"
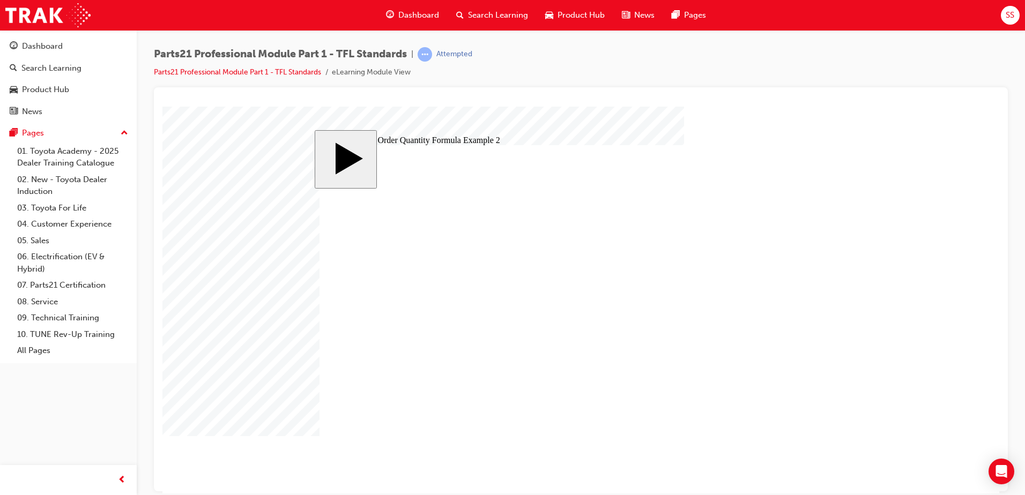
type input "11"
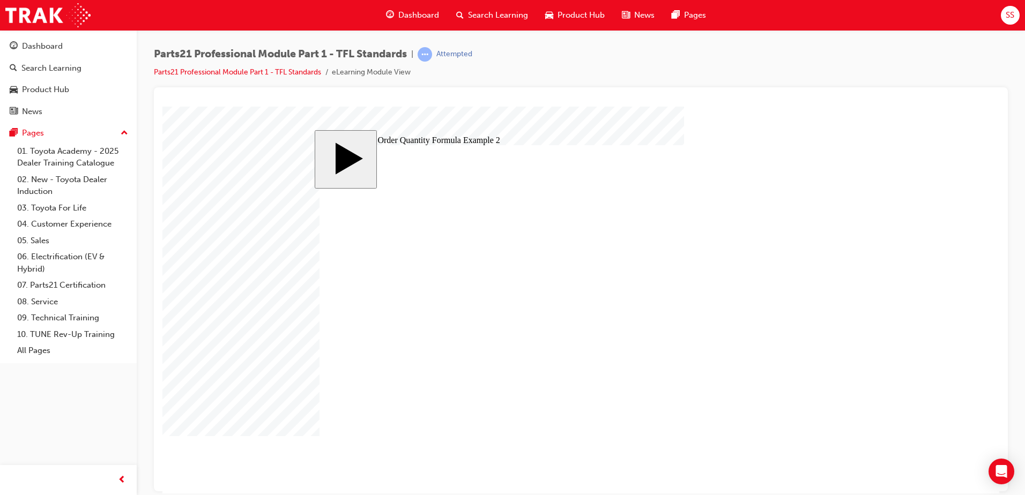
drag, startPoint x: 560, startPoint y: 214, endPoint x: 313, endPoint y: 216, distance: 247.7
click at [313, 216] on body "slide: Toyota Inventory Management Principles MENU Rectangle 6 HELP Rectangle 6…" at bounding box center [580, 299] width 837 height 387
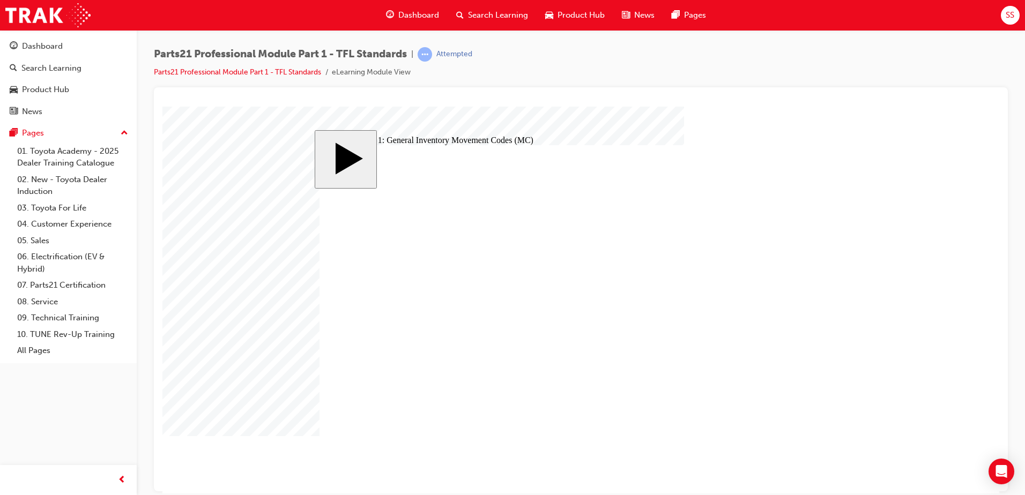
checkbox input "true"
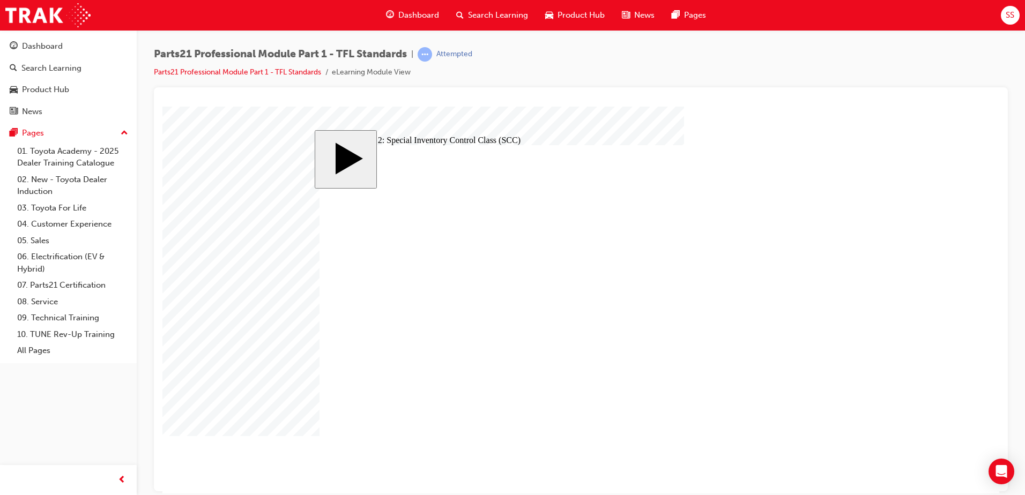
checkbox input "true"
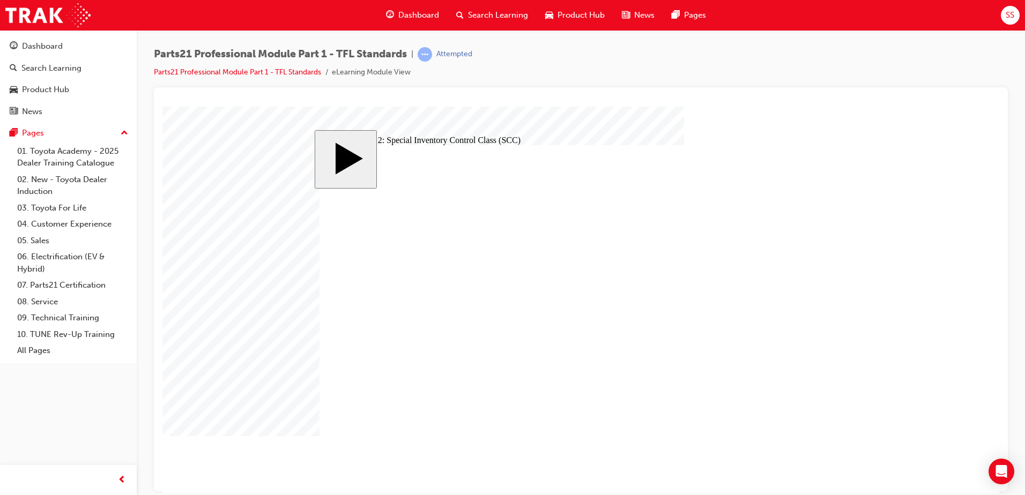
checkbox input "true"
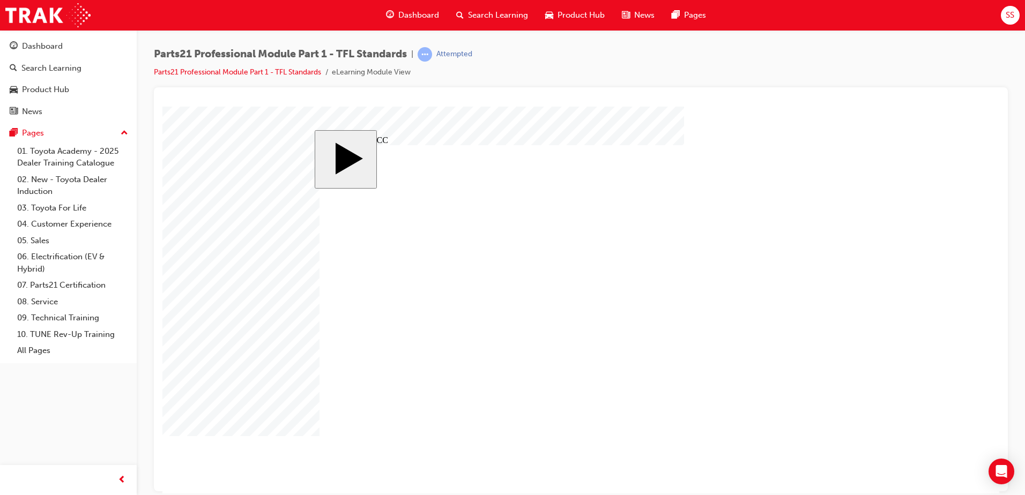
checkbox input "true"
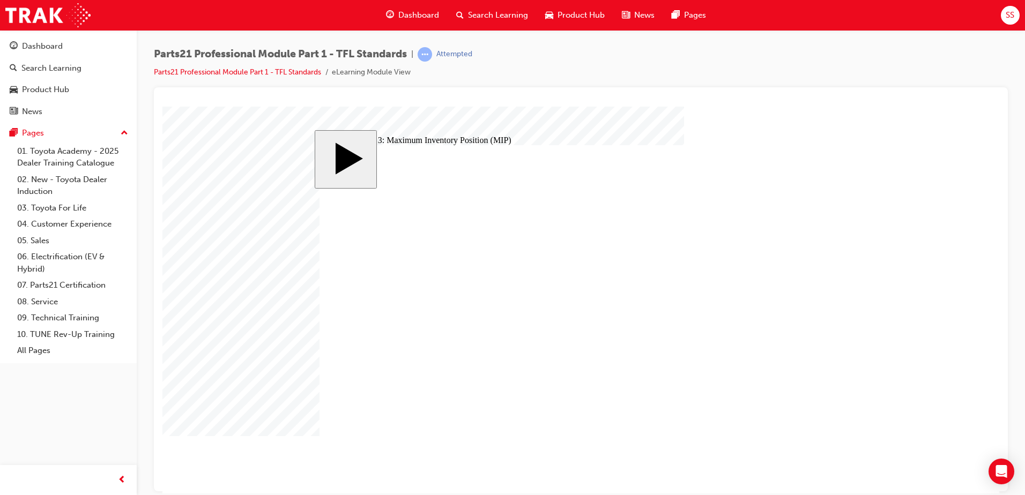
checkbox input "true"
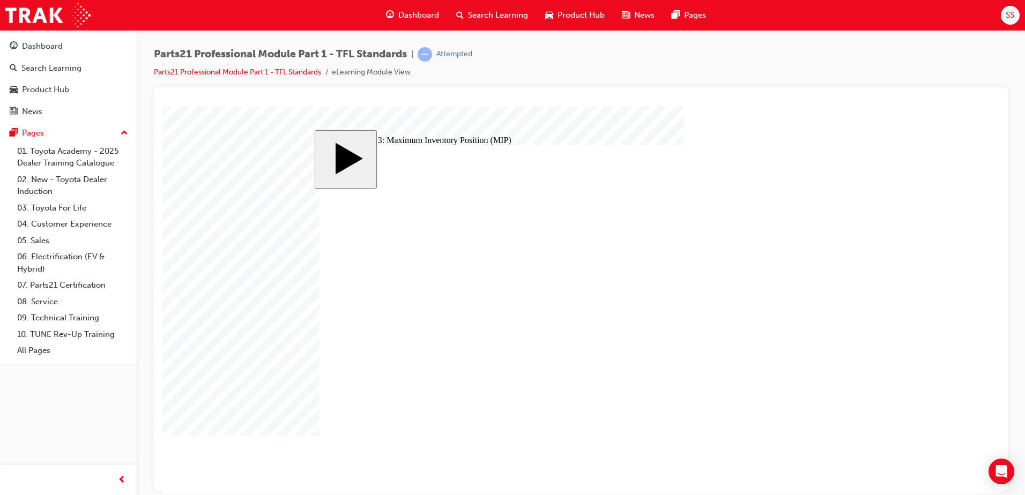
checkbox input "true"
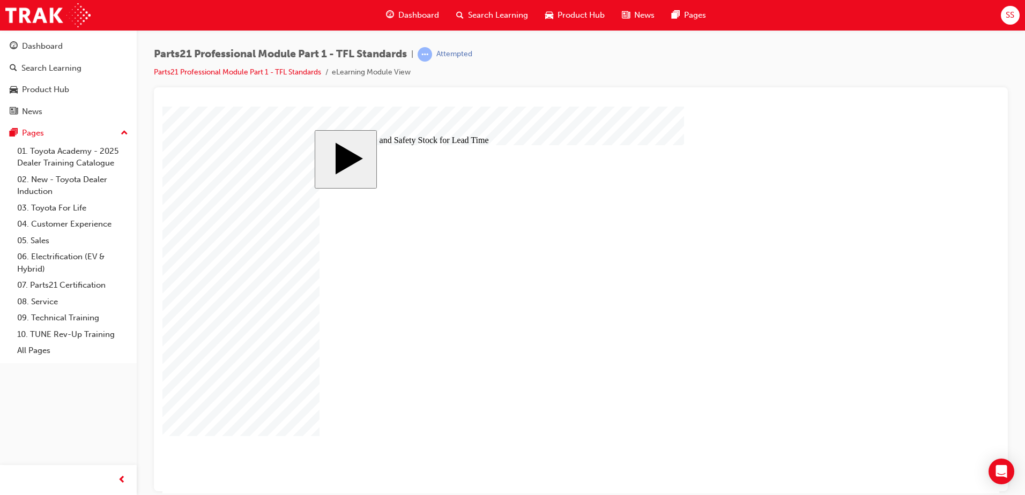
click at [952, 205] on body "slide: Calculating Safety Stock for Lead Time MENU Rectangle 6 HELP Rectangle 6…" at bounding box center [580, 299] width 837 height 387
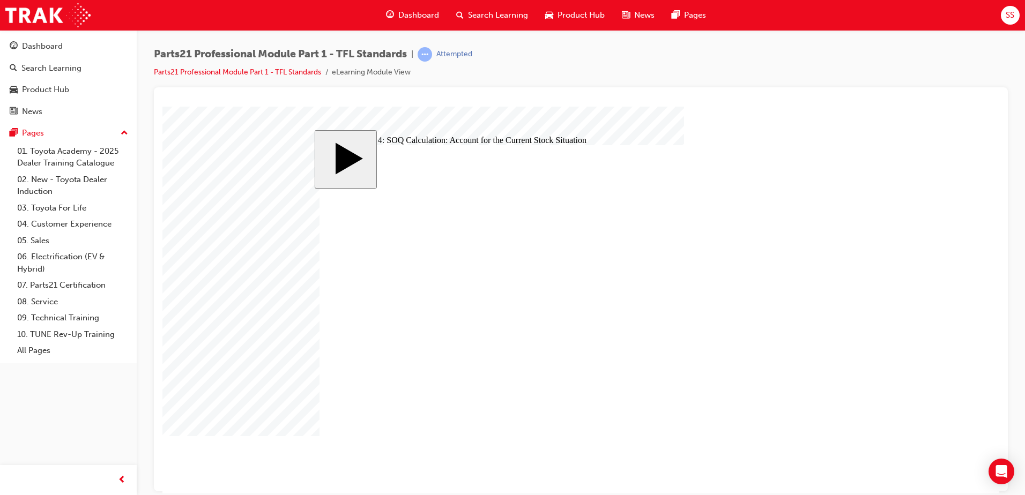
checkbox input "true"
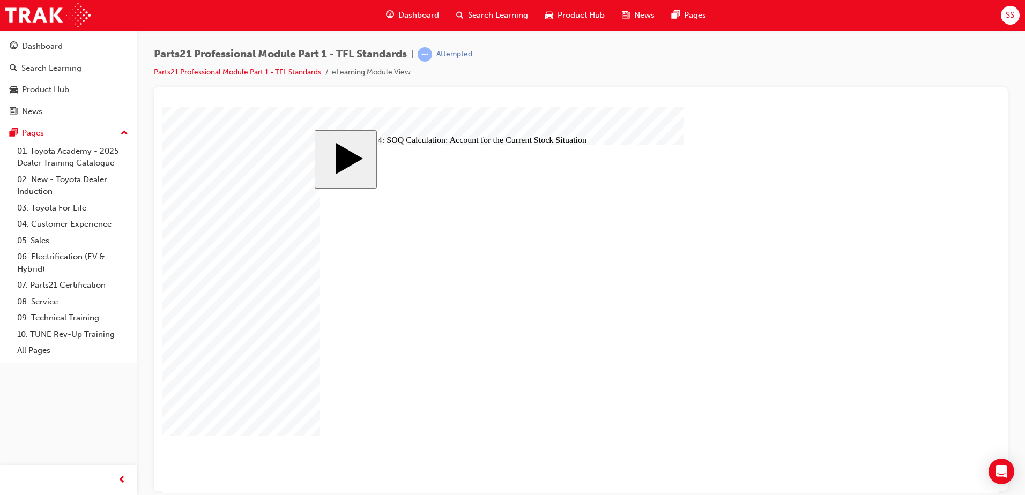
drag, startPoint x: 364, startPoint y: 332, endPoint x: 356, endPoint y: 333, distance: 8.1
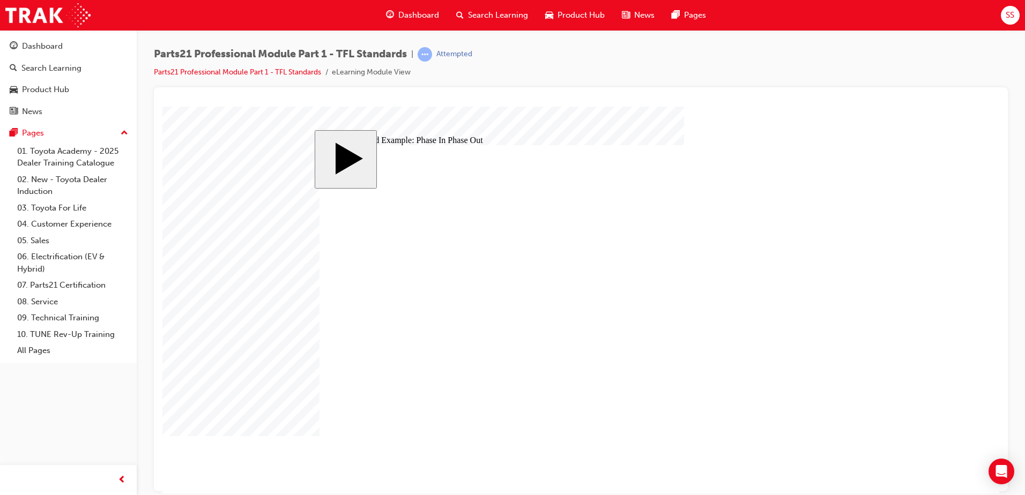
type input "8"
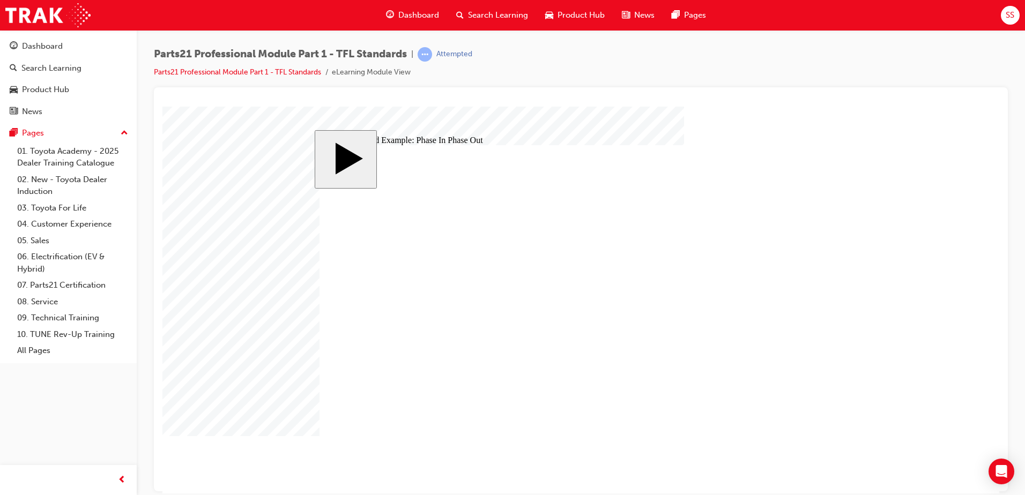
checkbox input "true"
